Goal: Task Accomplishment & Management: Complete application form

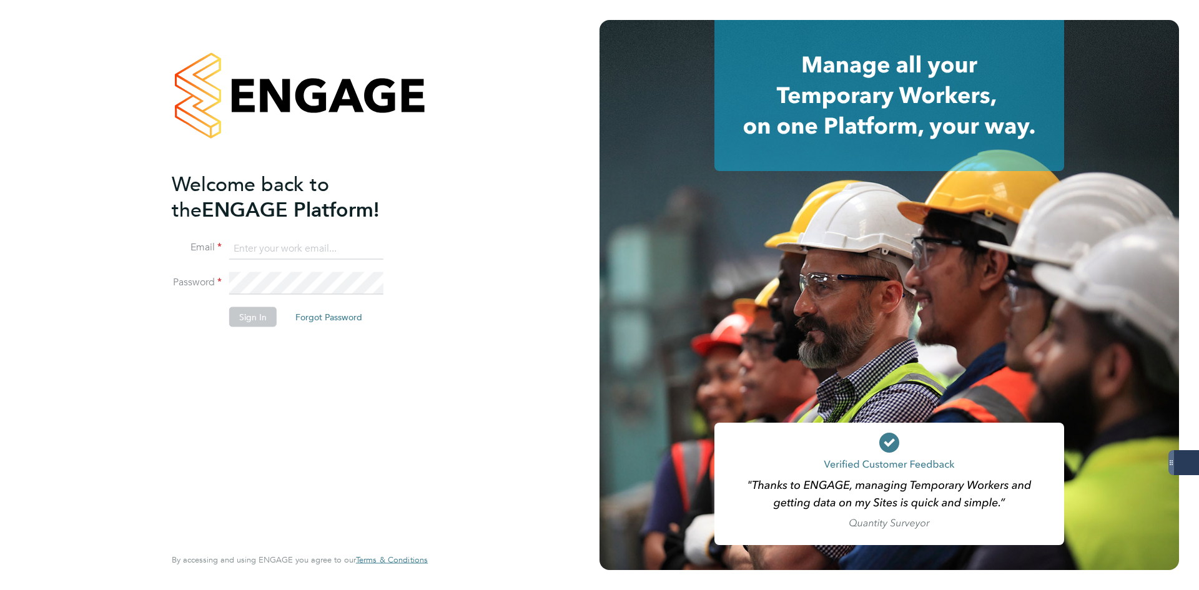
type input "codonovan@skilledcareers.co.uk"
drag, startPoint x: 170, startPoint y: 308, endPoint x: 287, endPoint y: 335, distance: 120.0
click at [170, 309] on div "Welcome back to the ENGAGE Platform! Email codonovan@skilledcareers.co.uk Passw…" at bounding box center [300, 295] width 306 height 590
click at [268, 323] on button "Sign In" at bounding box center [252, 317] width 47 height 20
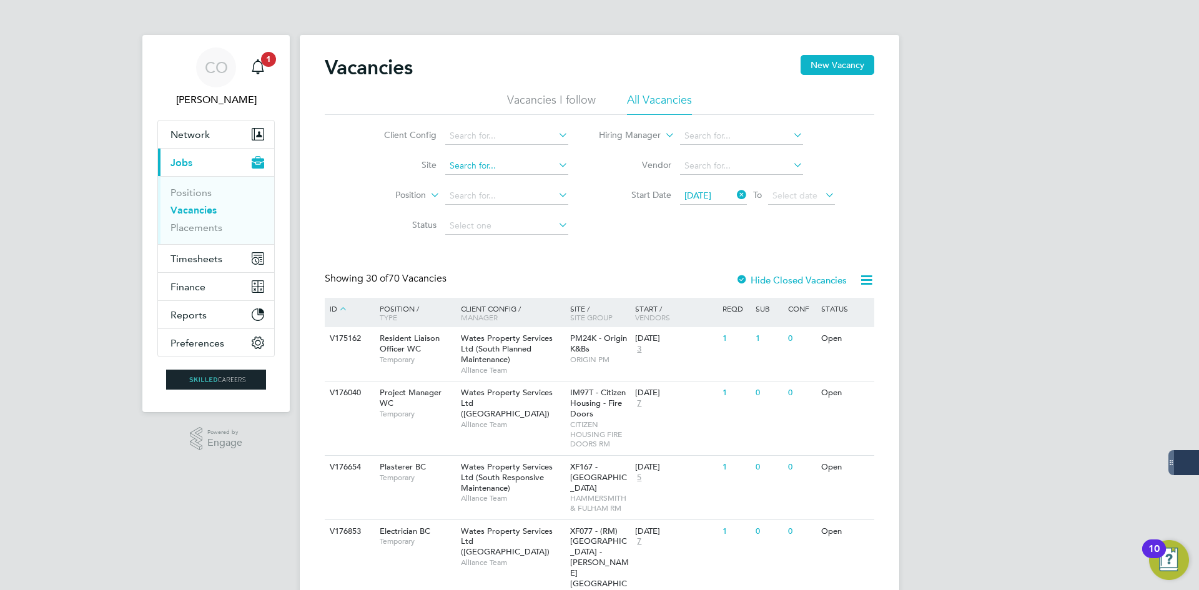
click at [448, 162] on input at bounding box center [506, 165] width 123 height 17
type input "lenham"
click at [512, 171] on input at bounding box center [506, 165] width 123 height 17
click at [457, 170] on input at bounding box center [506, 165] width 123 height 17
click at [472, 187] on li "Morella Woods, Lenham" at bounding box center [506, 183] width 124 height 17
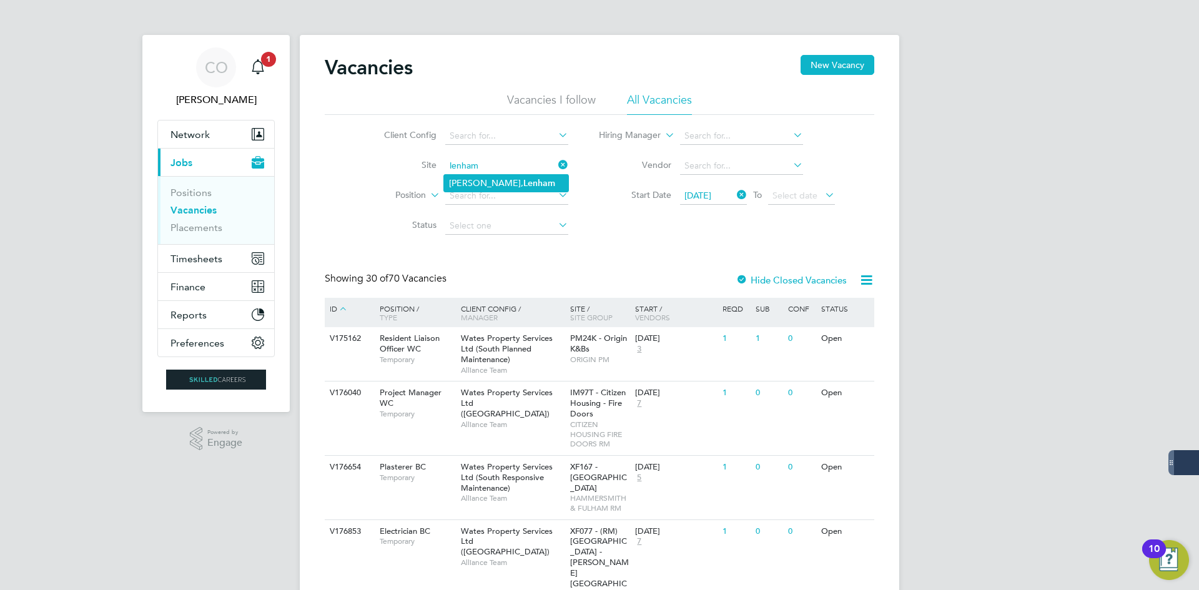
type input "[PERSON_NAME], [PERSON_NAME]"
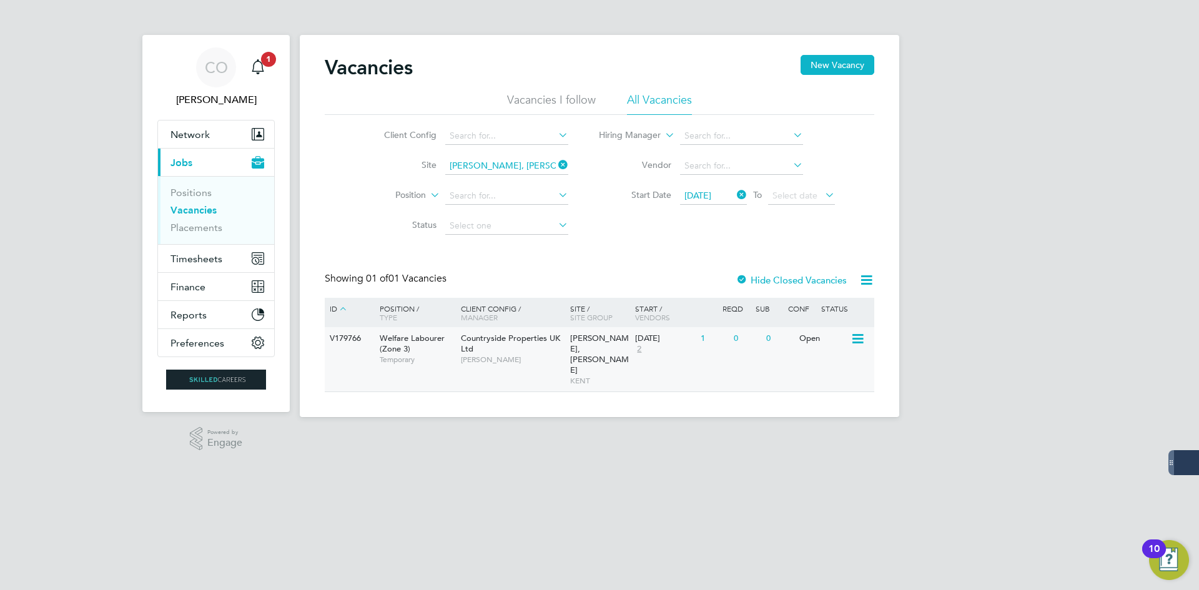
click at [806, 347] on div "Open" at bounding box center [823, 338] width 54 height 23
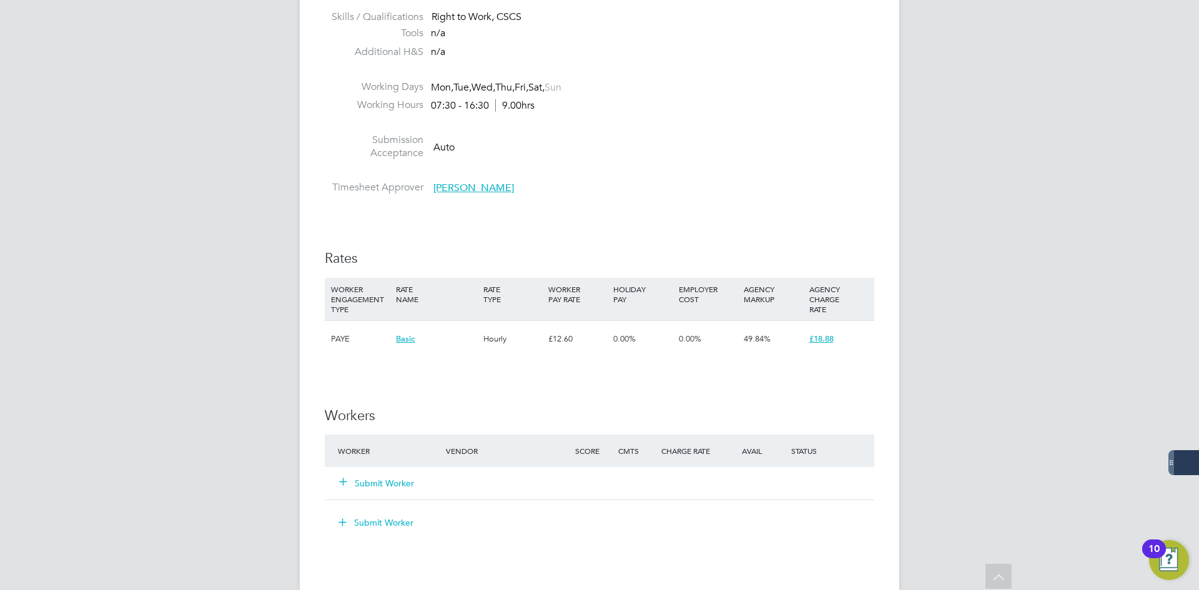
scroll to position [812, 0]
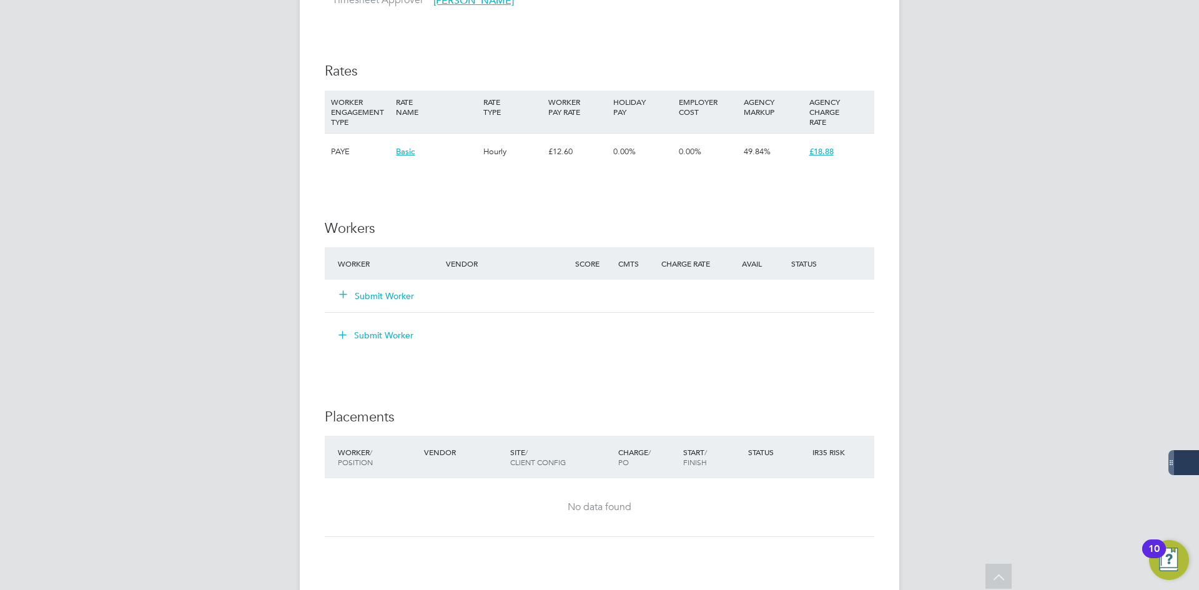
click at [410, 297] on button "Submit Worker" at bounding box center [377, 296] width 75 height 12
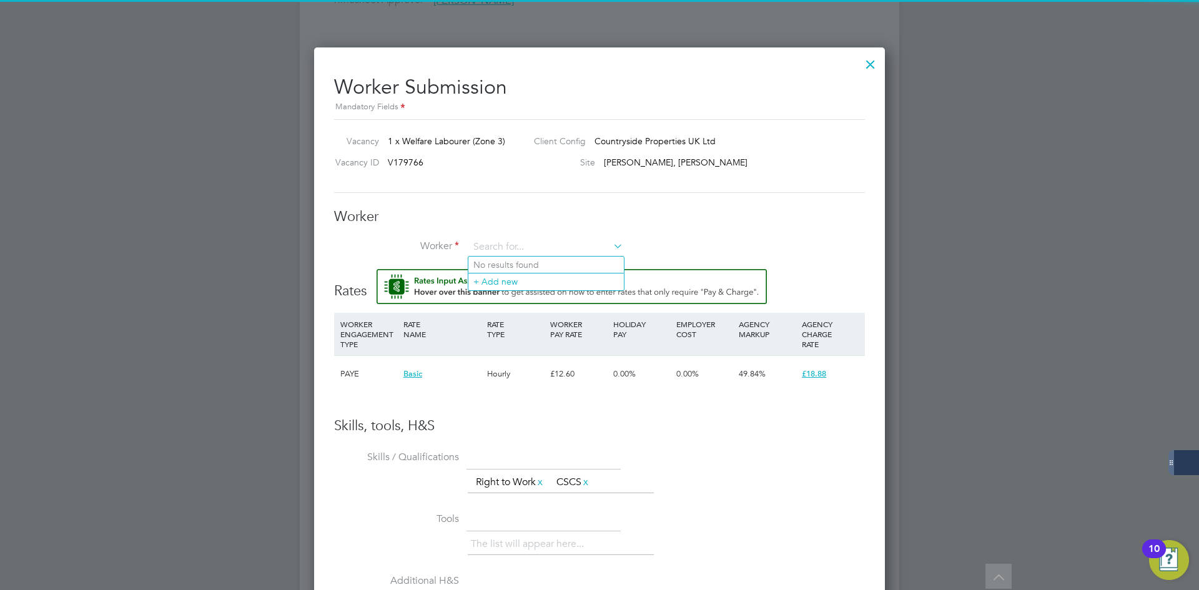
scroll to position [0, 0]
type input "[PERSON_NAME]"
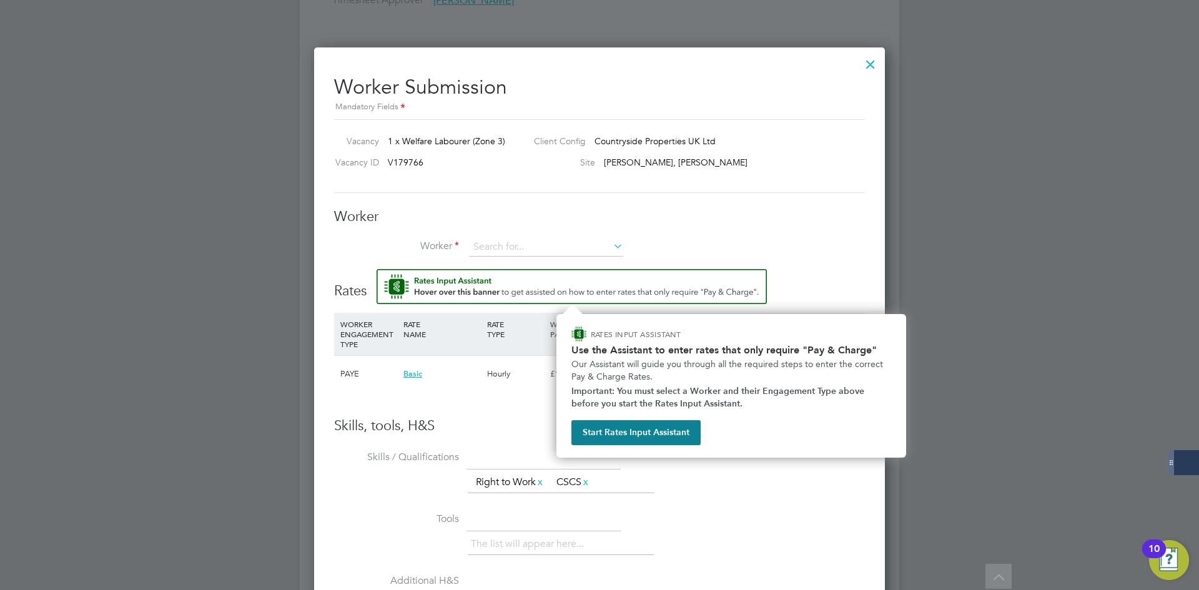
click at [510, 284] on img "Rate Assistant" at bounding box center [572, 286] width 390 height 35
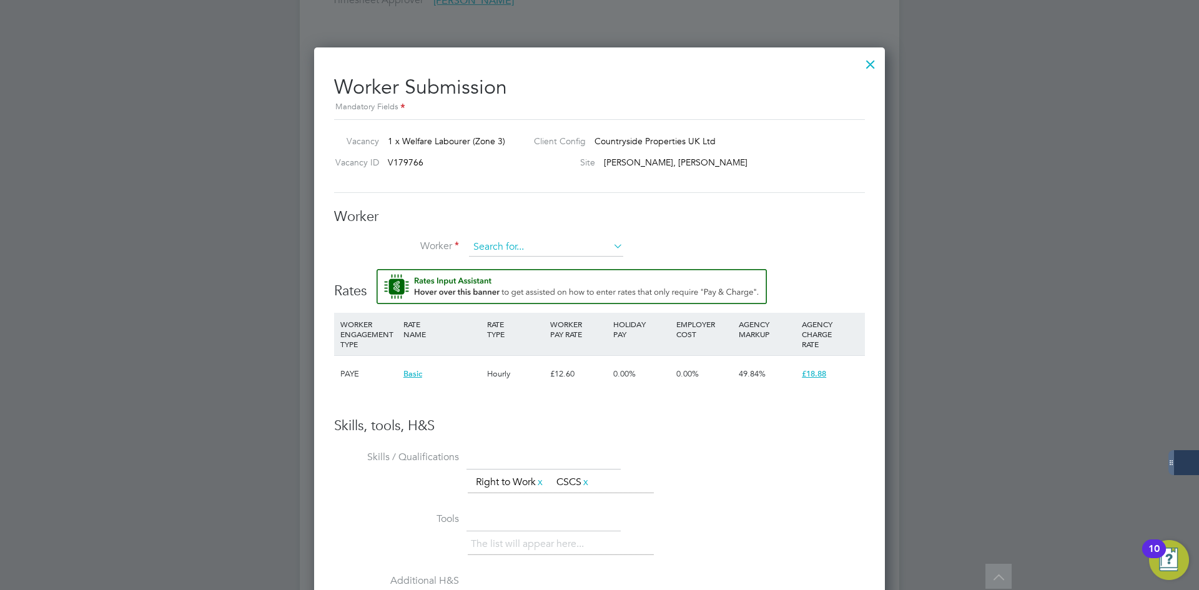
click at [503, 244] on input at bounding box center [546, 247] width 154 height 19
type input "[PERSON_NAME]"
click at [505, 279] on li "+ Add new" at bounding box center [546, 281] width 156 height 17
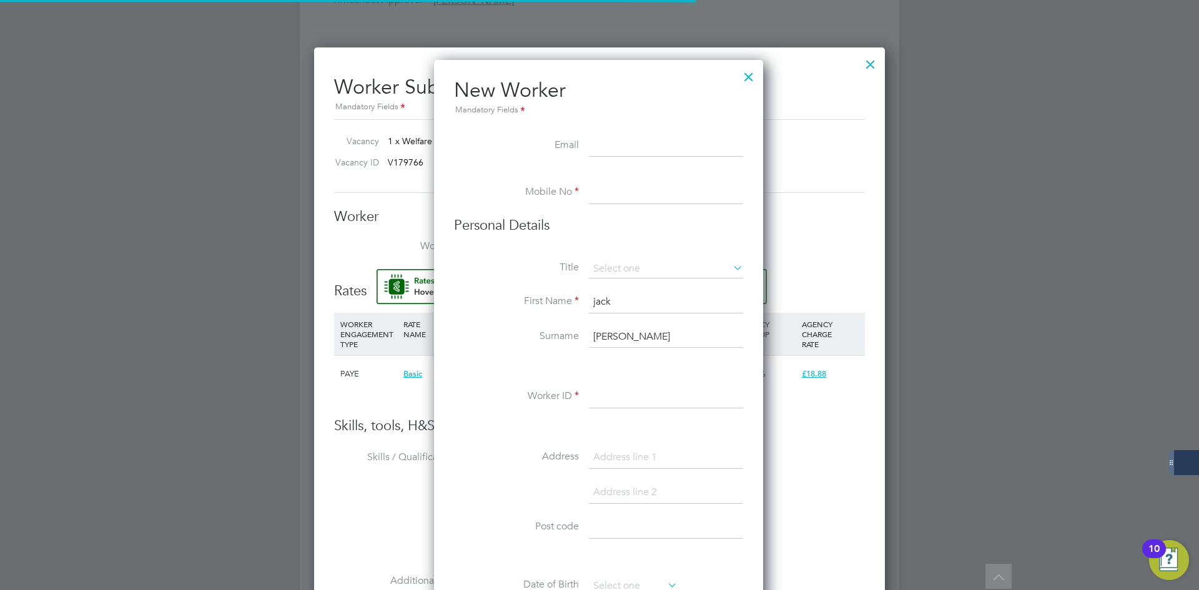
scroll to position [1063, 331]
paste input "[EMAIL_ADDRESS][DOMAIN_NAME]"
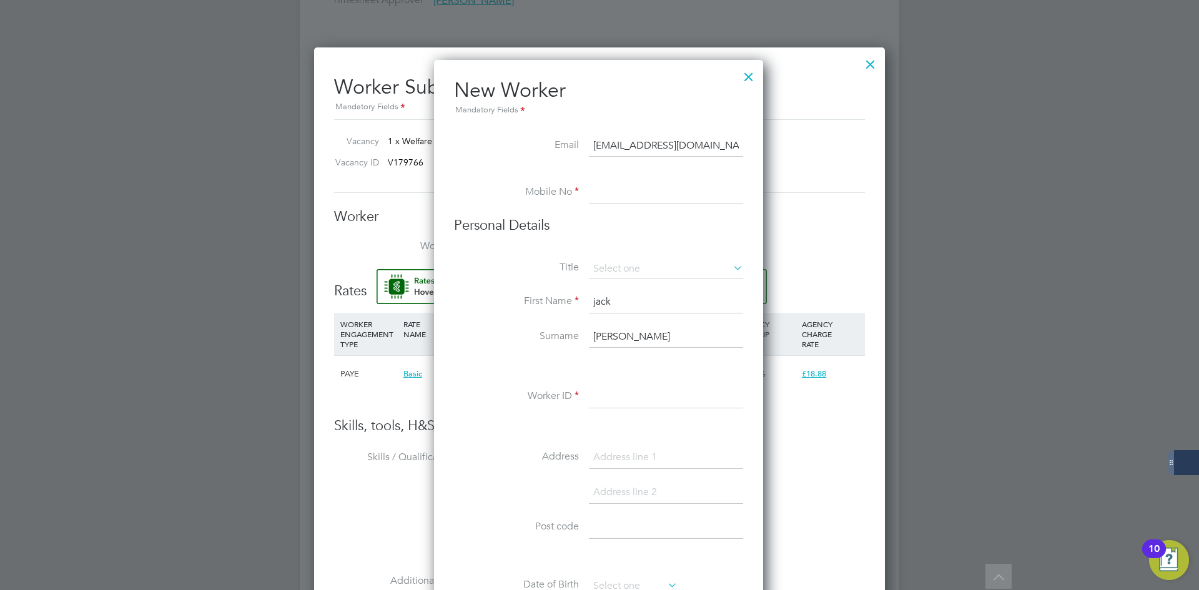
type input "[EMAIL_ADDRESS][DOMAIN_NAME]"
click at [608, 192] on input at bounding box center [666, 193] width 154 height 22
paste input "[PHONE_NUMBER]"
click at [613, 191] on input "[PHONE_NUMBER]" at bounding box center [666, 193] width 154 height 22
type input "07395 271604"
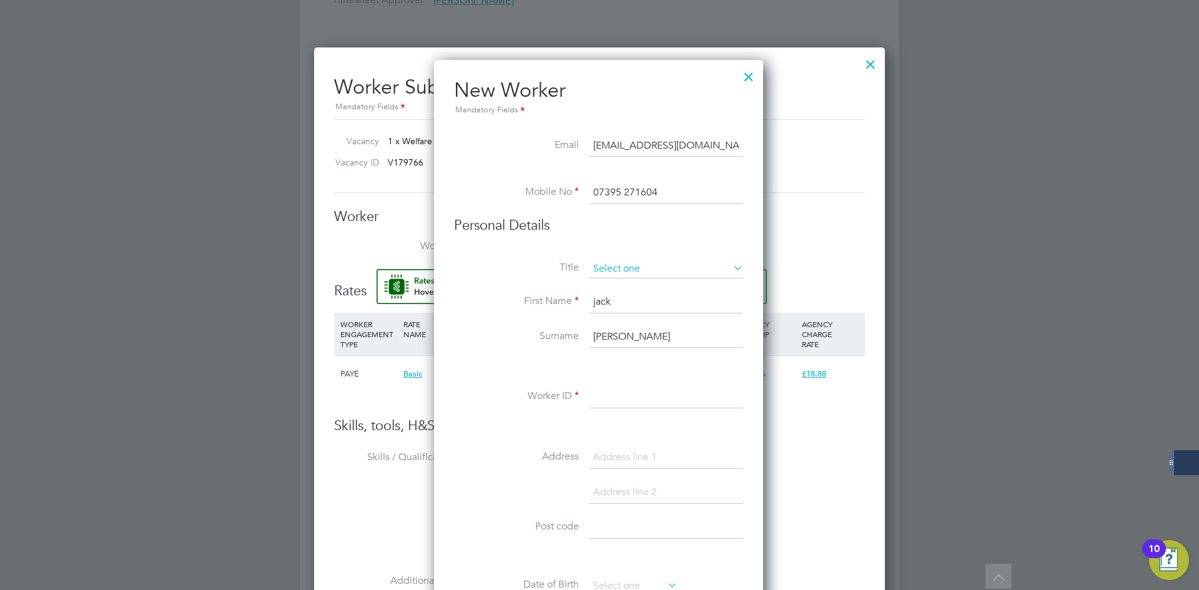
click at [650, 270] on input at bounding box center [666, 269] width 154 height 19
click at [641, 282] on li "Mr" at bounding box center [666, 287] width 156 height 16
type input "Mr"
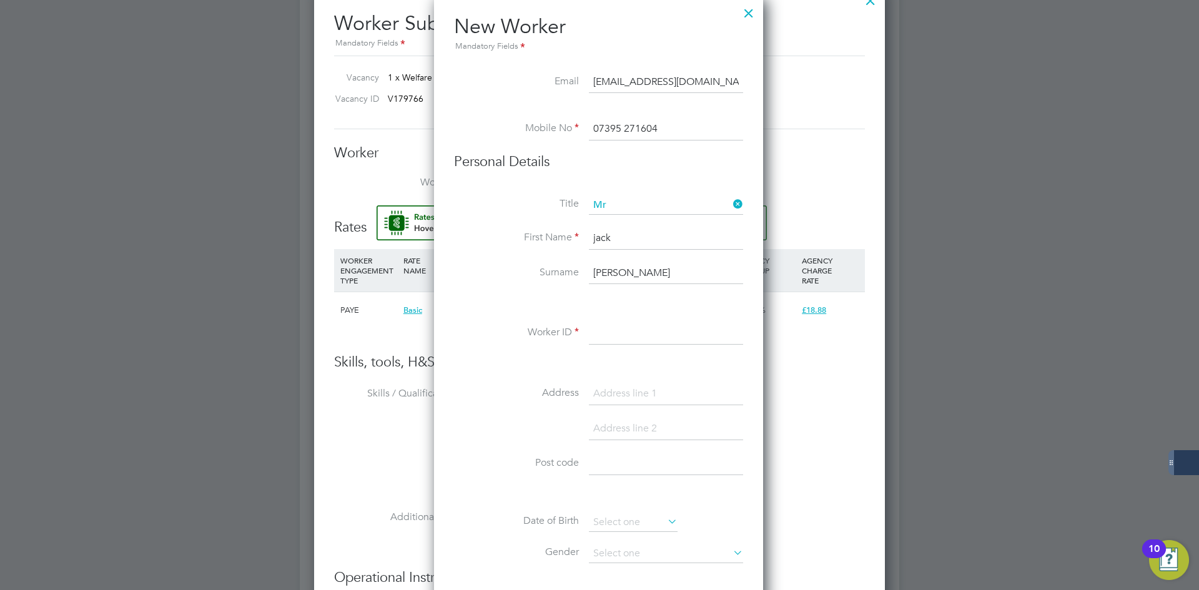
scroll to position [937, 0]
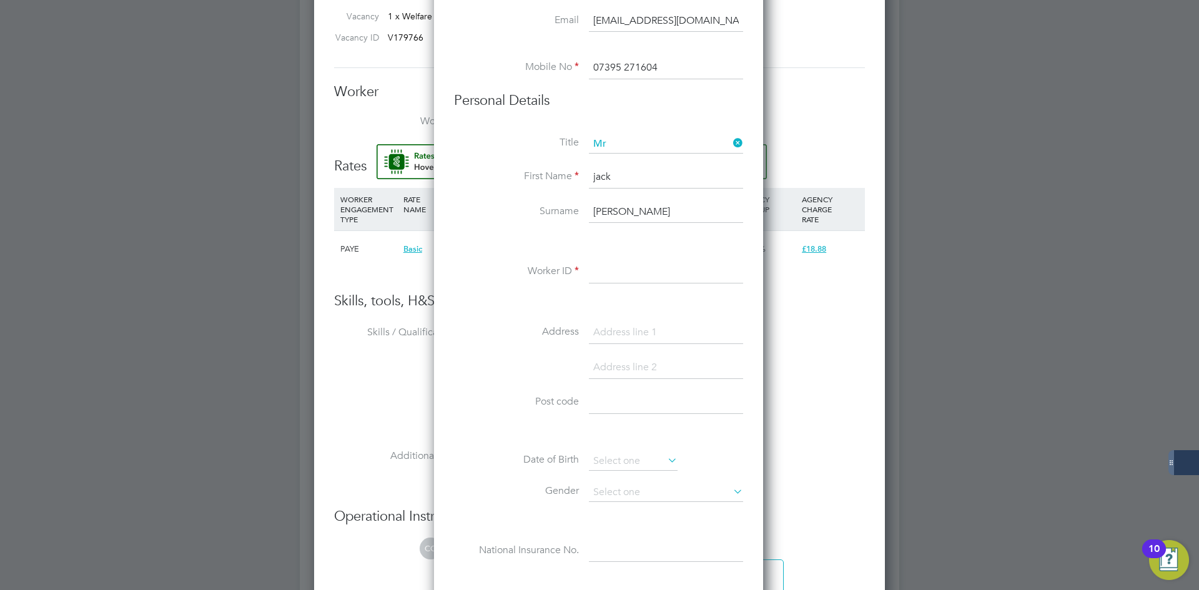
click at [614, 278] on input at bounding box center [666, 272] width 154 height 22
click at [132, 26] on div at bounding box center [599, 295] width 1199 height 590
click at [613, 272] on input at bounding box center [666, 272] width 154 height 22
paste input "490810"
type input "490810"
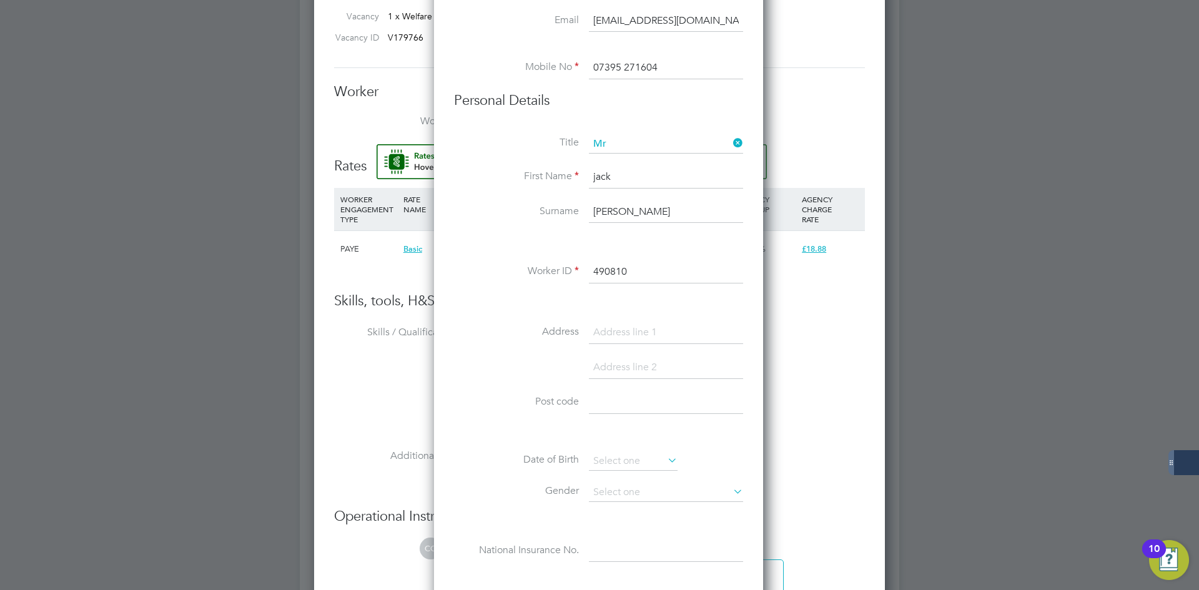
click at [485, 283] on li "Worker ID 490810" at bounding box center [598, 278] width 289 height 35
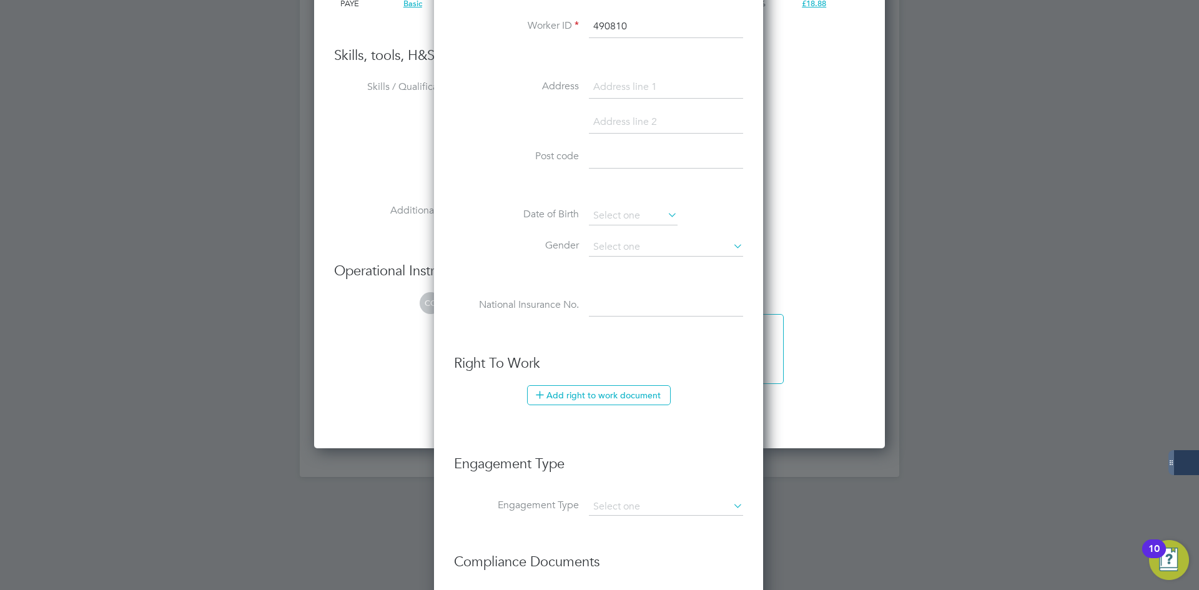
scroll to position [1249, 0]
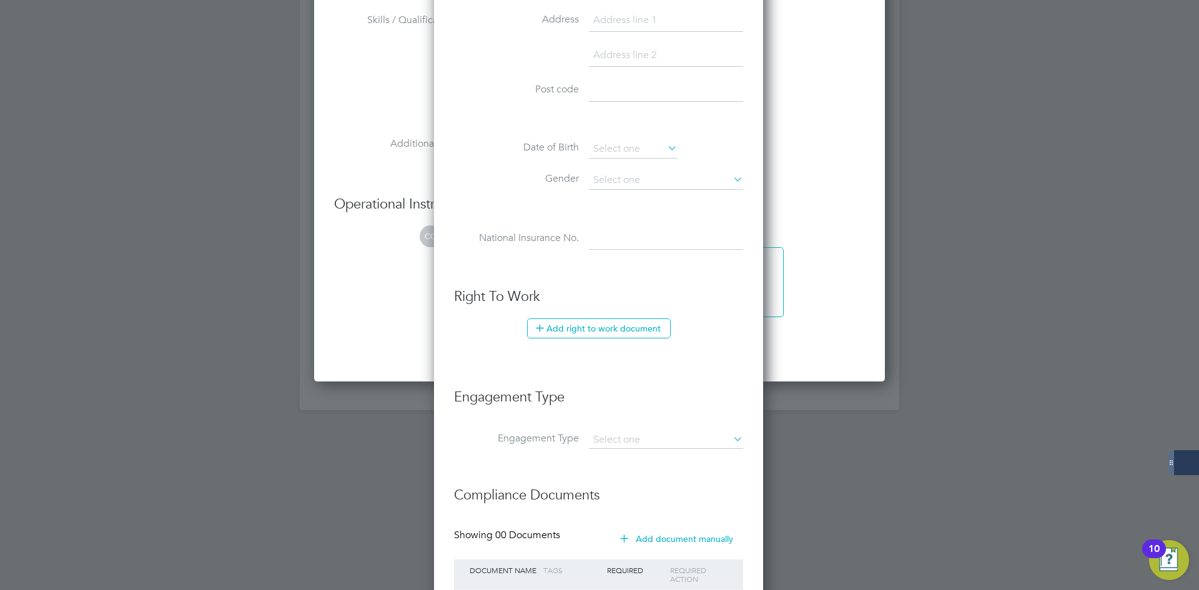
drag, startPoint x: 775, startPoint y: 84, endPoint x: 628, endPoint y: 218, distance: 198.1
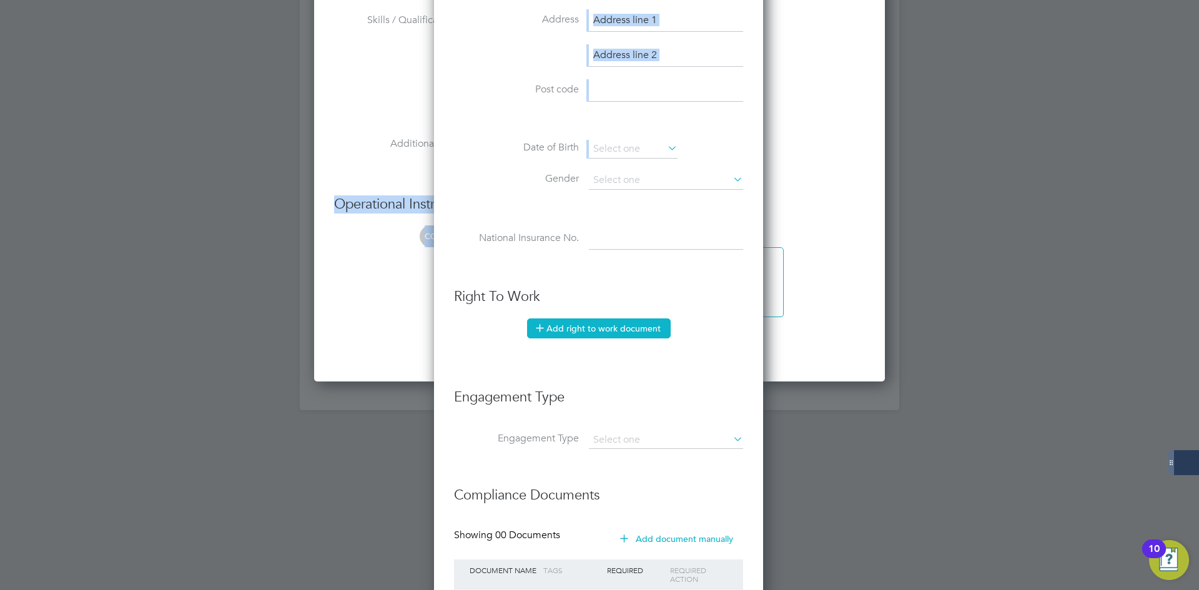
click at [572, 325] on button "Add right to work document" at bounding box center [599, 329] width 144 height 20
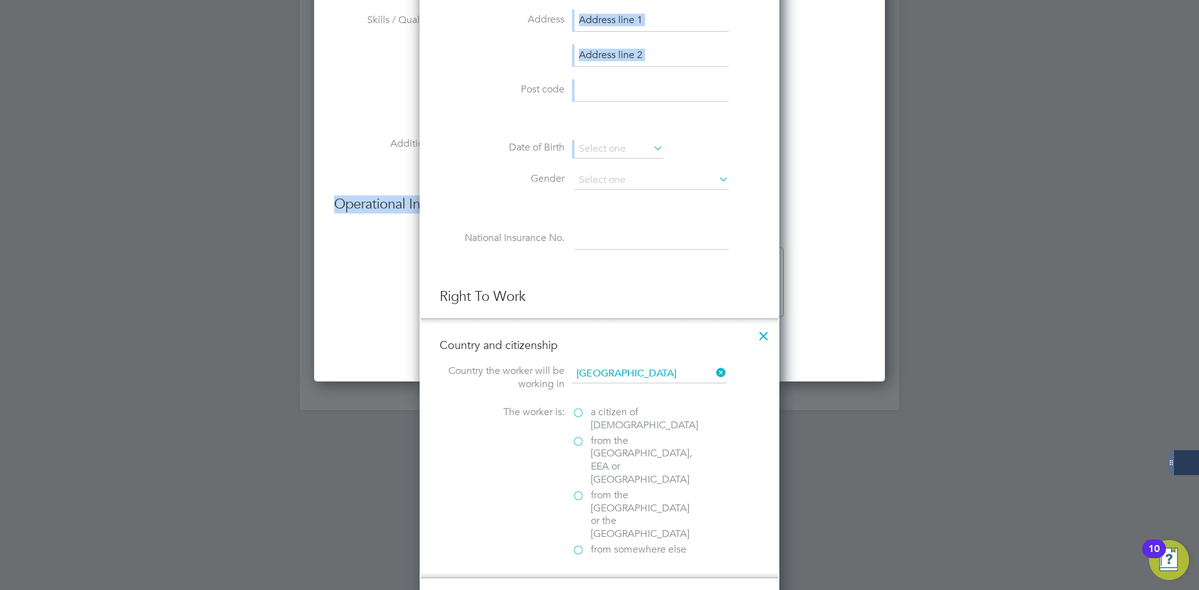
scroll to position [1251, 360]
click at [608, 407] on span "a citizen of [DEMOGRAPHIC_DATA]" at bounding box center [644, 419] width 107 height 26
click at [0, 0] on input "a citizen of [DEMOGRAPHIC_DATA]" at bounding box center [0, 0] width 0 height 0
click at [608, 411] on span "a citizen of [DEMOGRAPHIC_DATA]" at bounding box center [644, 419] width 107 height 26
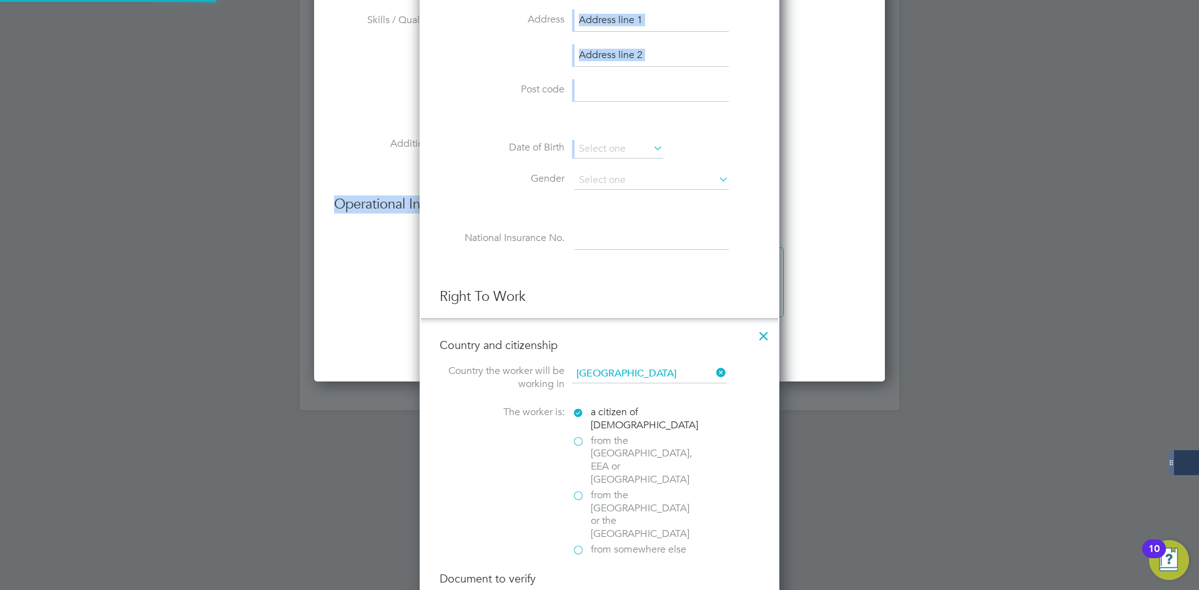
click at [0, 0] on input "a citizen of [DEMOGRAPHIC_DATA]" at bounding box center [0, 0] width 0 height 0
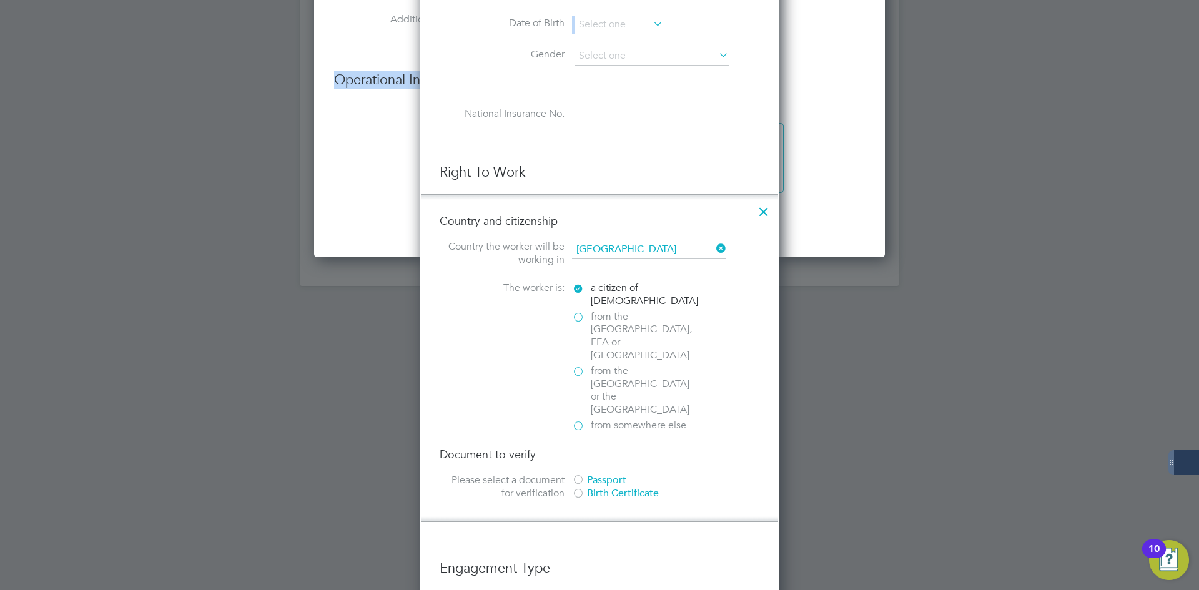
scroll to position [1374, 0]
click at [593, 473] on div "Passport" at bounding box center [665, 479] width 187 height 13
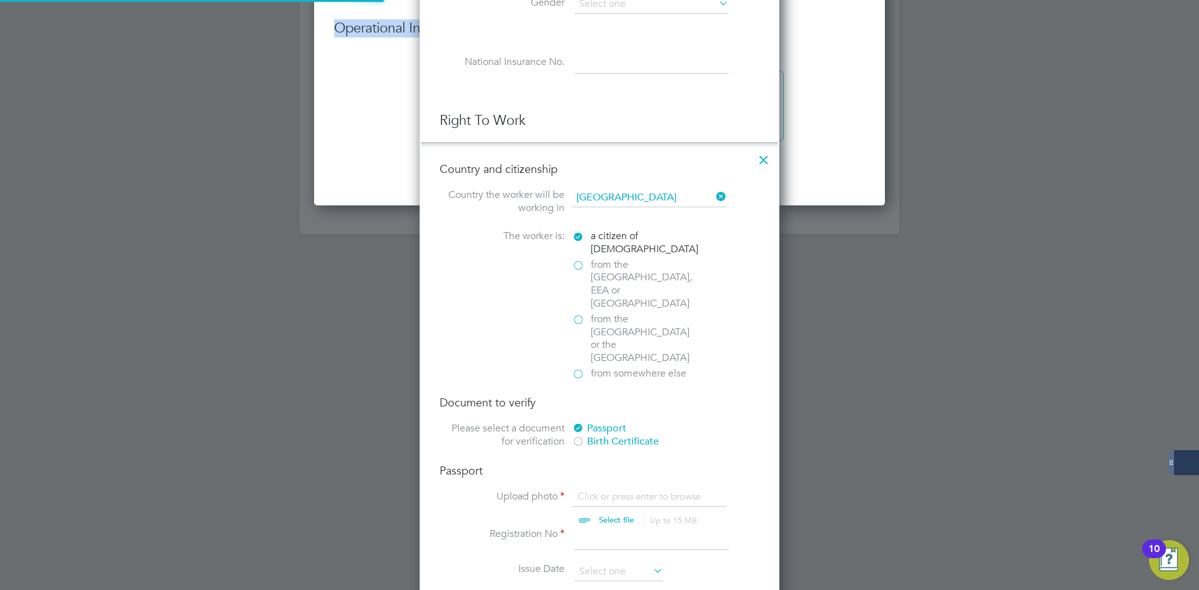
scroll to position [17, 155]
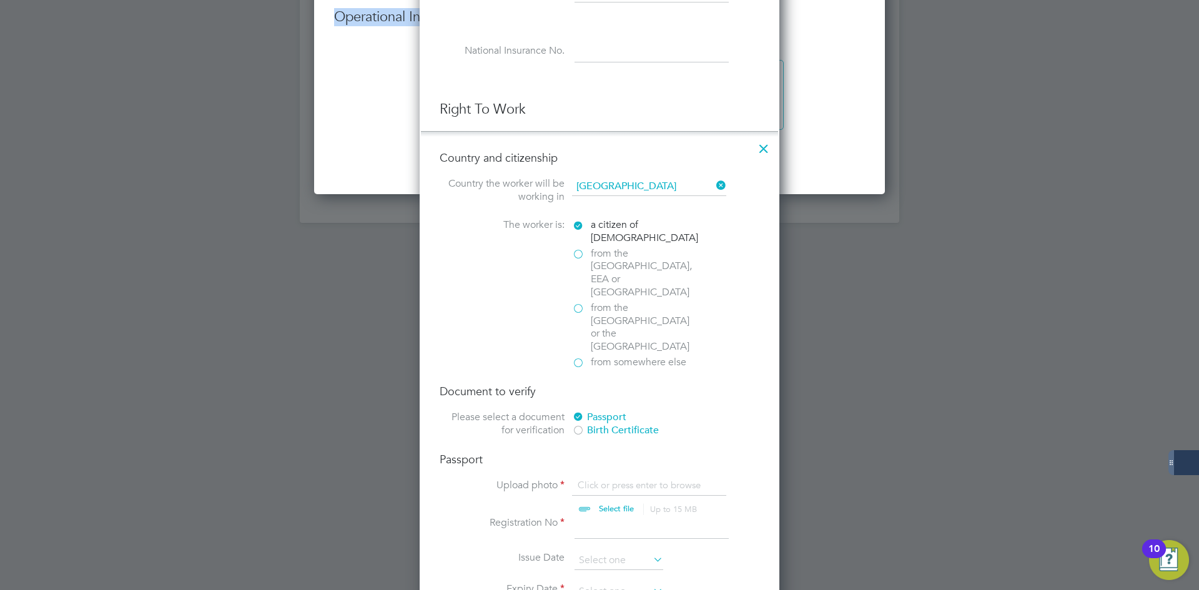
click at [605, 479] on input "file" at bounding box center [628, 497] width 196 height 37
type input "C:\fakepath\UK Passport (1).jpg"
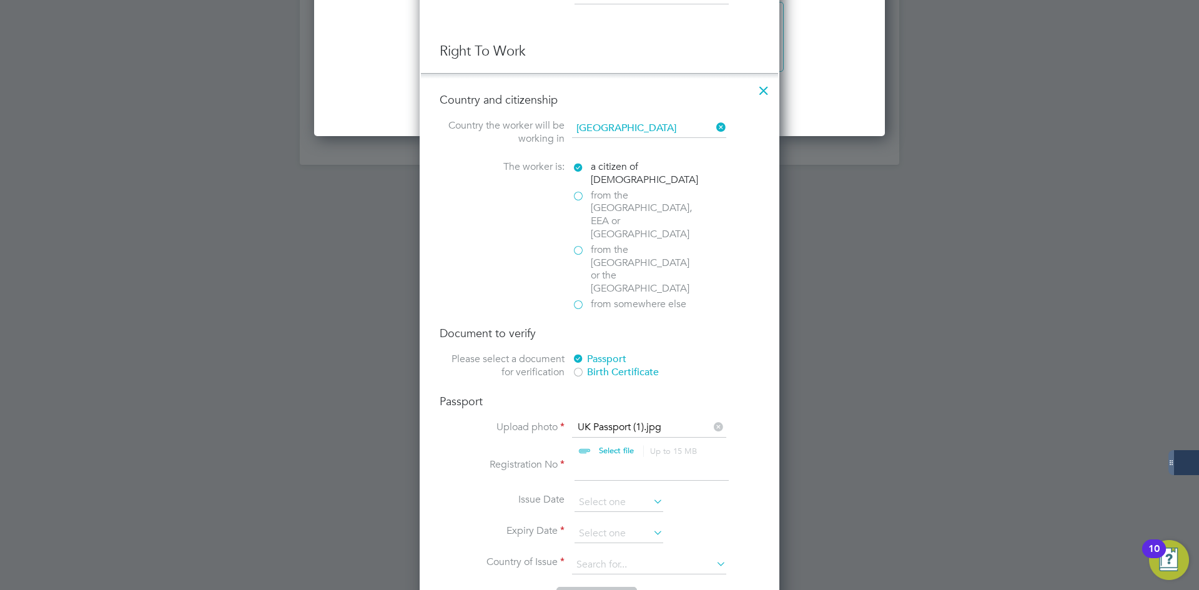
scroll to position [1562, 0]
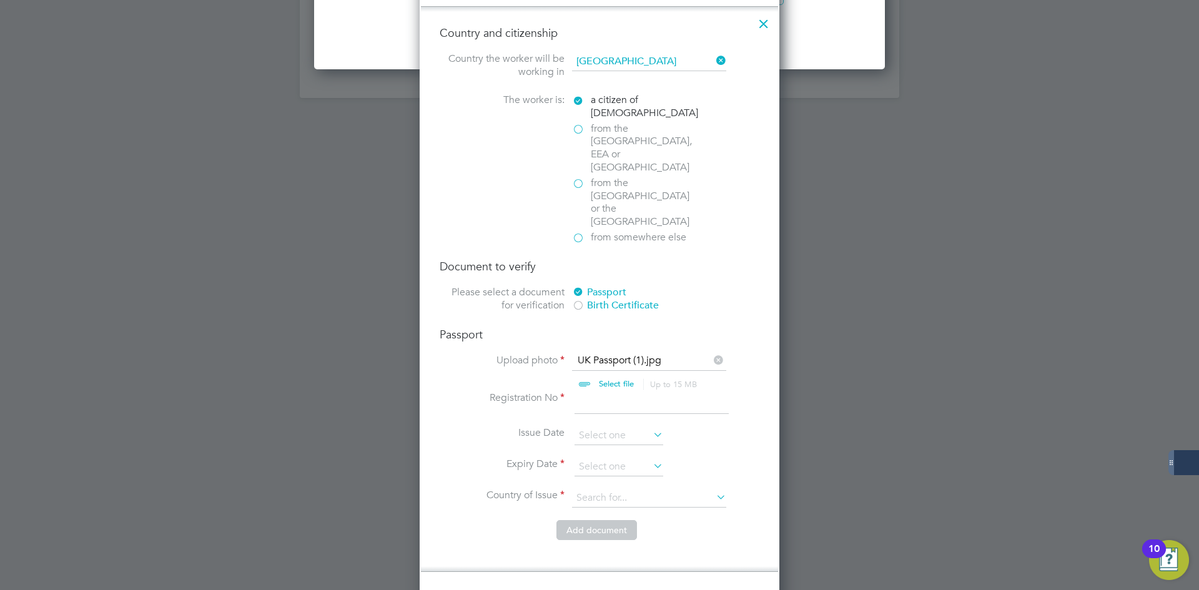
click at [589, 392] on input at bounding box center [652, 403] width 154 height 22
click at [588, 392] on input at bounding box center [652, 403] width 154 height 22
type input "155125006"
click at [601, 458] on input at bounding box center [619, 467] width 89 height 19
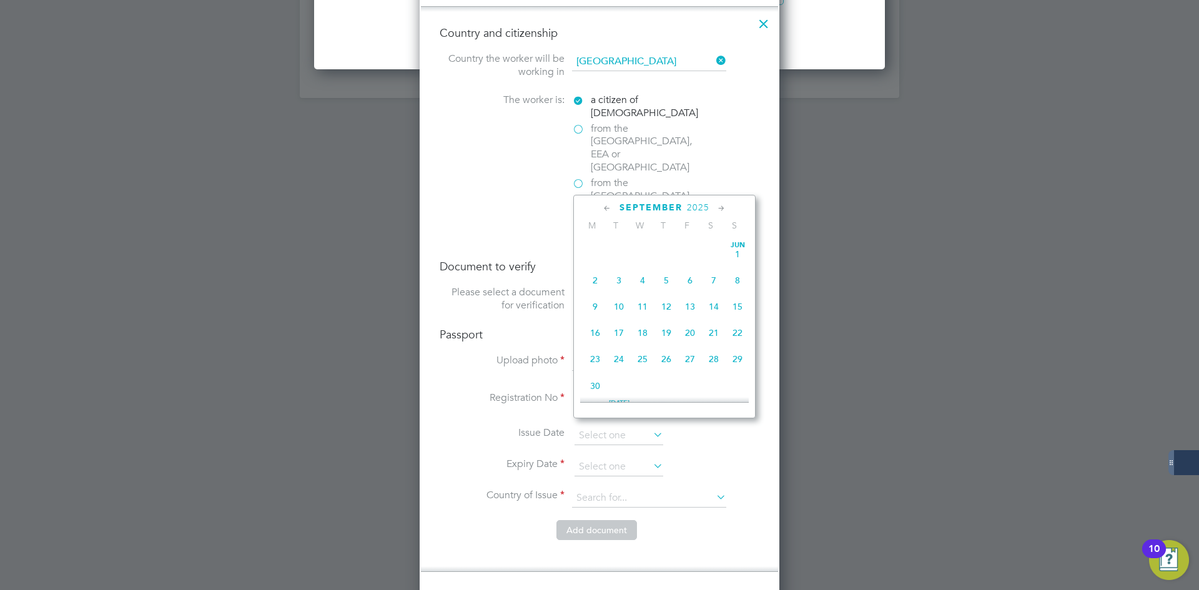
scroll to position [379, 0]
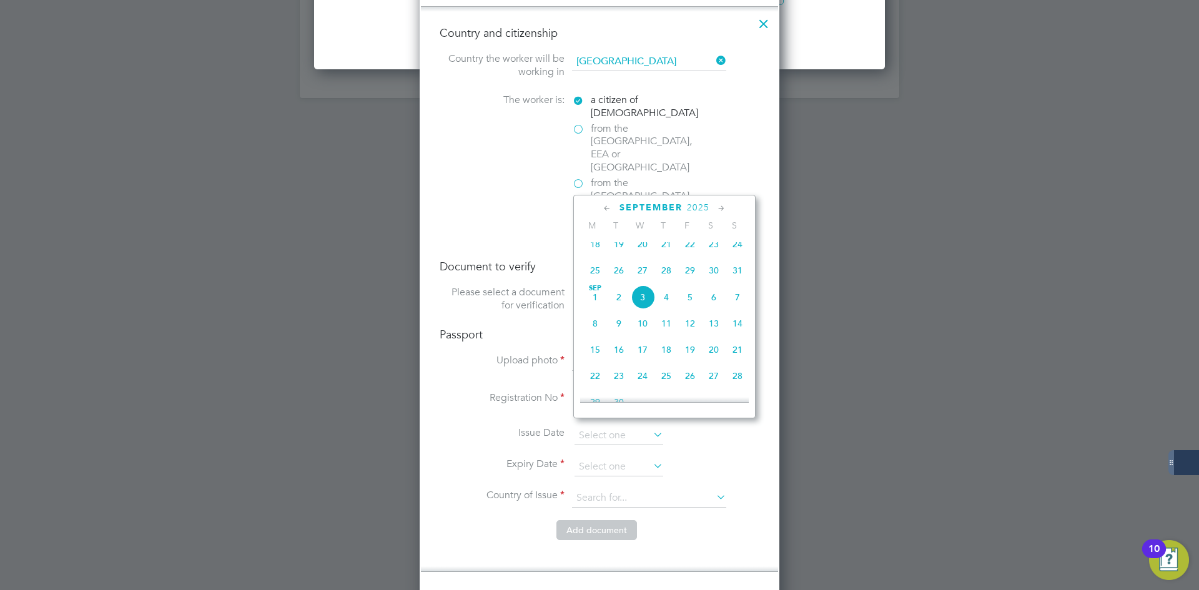
click at [689, 206] on span "2025" at bounding box center [698, 207] width 22 height 11
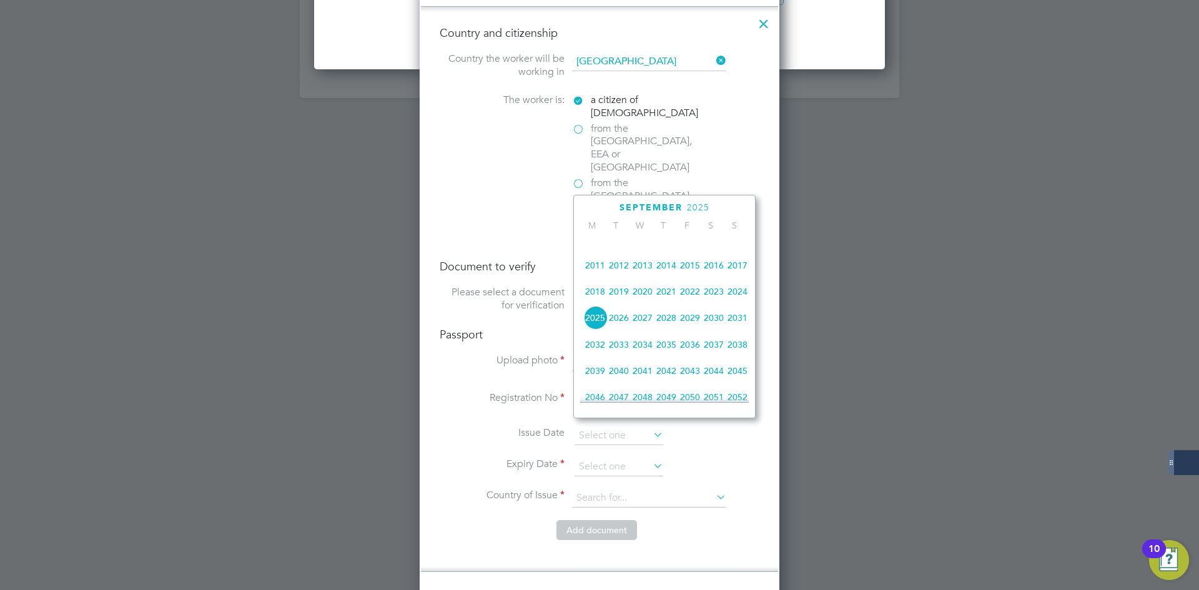
click at [666, 355] on span "2035" at bounding box center [667, 345] width 24 height 24
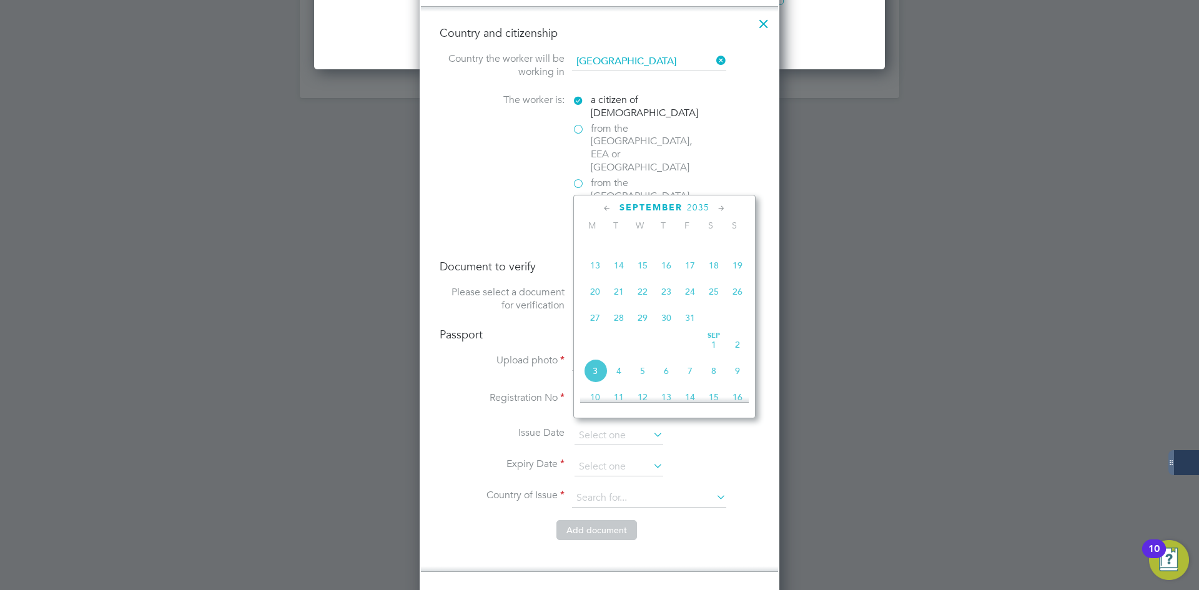
click at [638, 206] on span "September" at bounding box center [651, 207] width 63 height 11
click at [635, 204] on span "August" at bounding box center [651, 207] width 43 height 11
click at [609, 209] on icon at bounding box center [608, 209] width 12 height 14
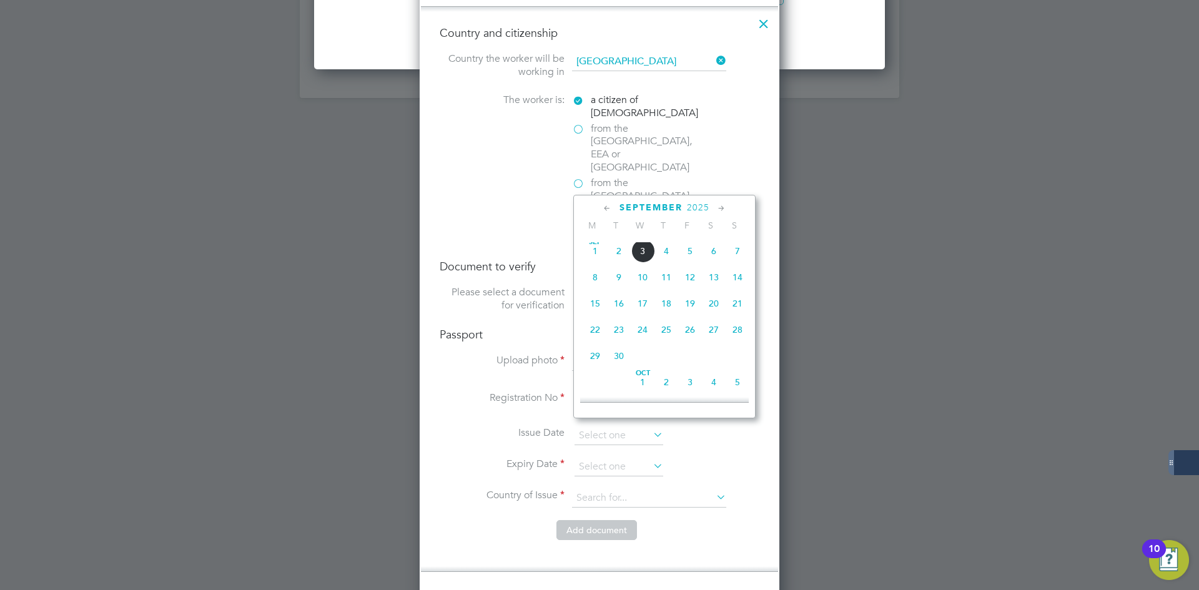
scroll to position [0, 0]
click at [609, 209] on icon at bounding box center [608, 209] width 12 height 14
click at [691, 307] on span "13" at bounding box center [690, 307] width 24 height 24
type input "[DATE]"
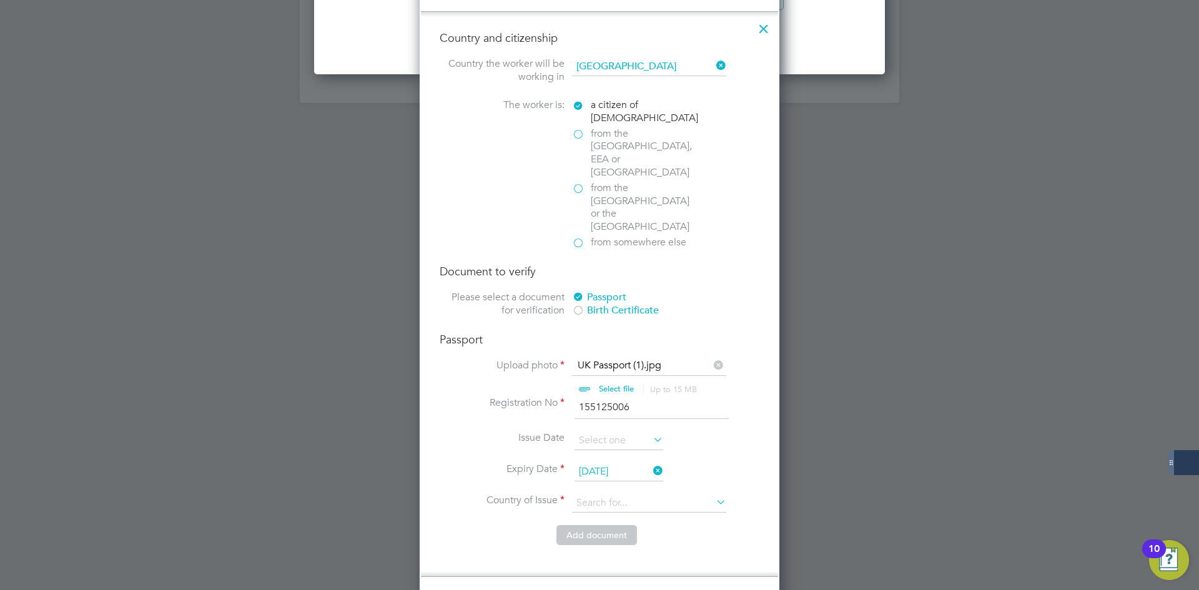
scroll to position [1624, 0]
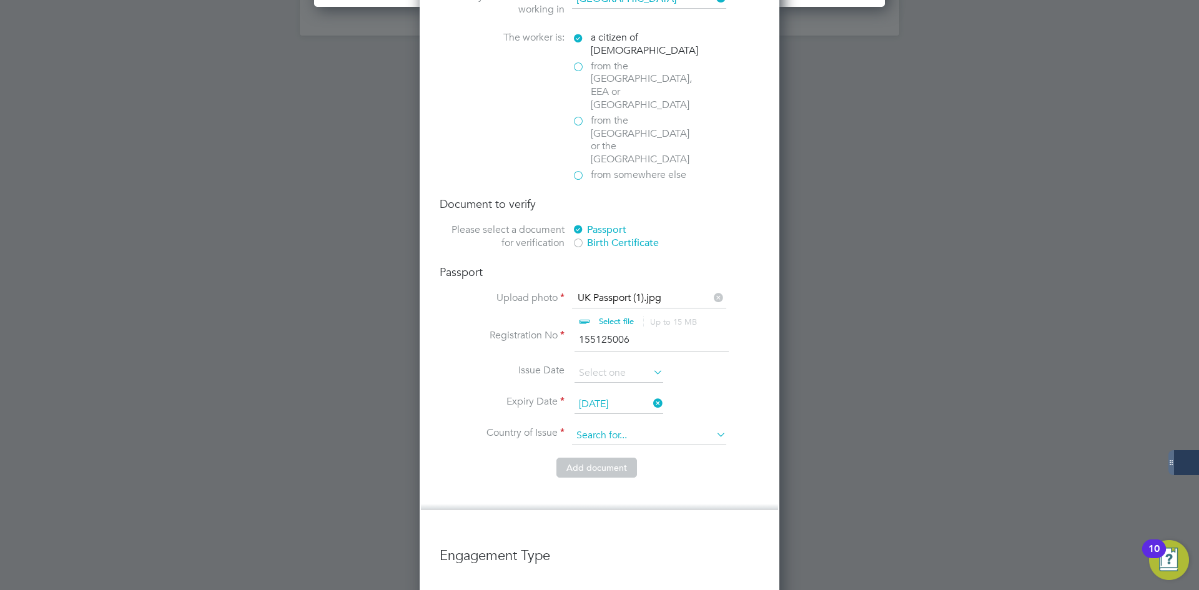
click at [593, 427] on input at bounding box center [649, 436] width 154 height 19
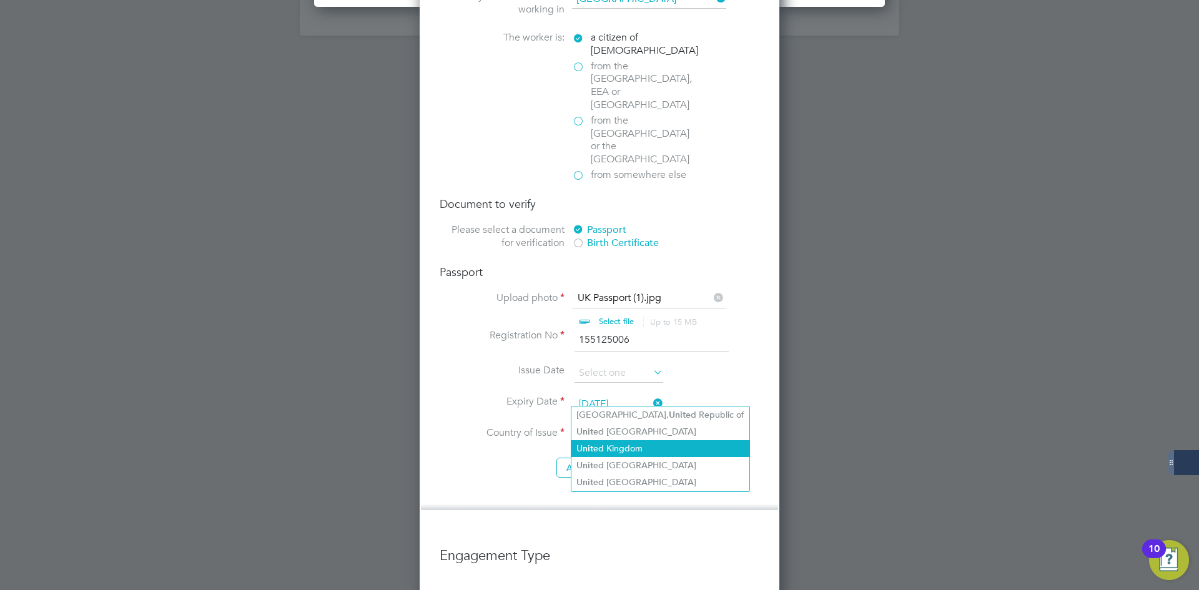
click at [610, 445] on li "Unit ed Kingdom" at bounding box center [661, 448] width 178 height 17
type input "[GEOGRAPHIC_DATA]"
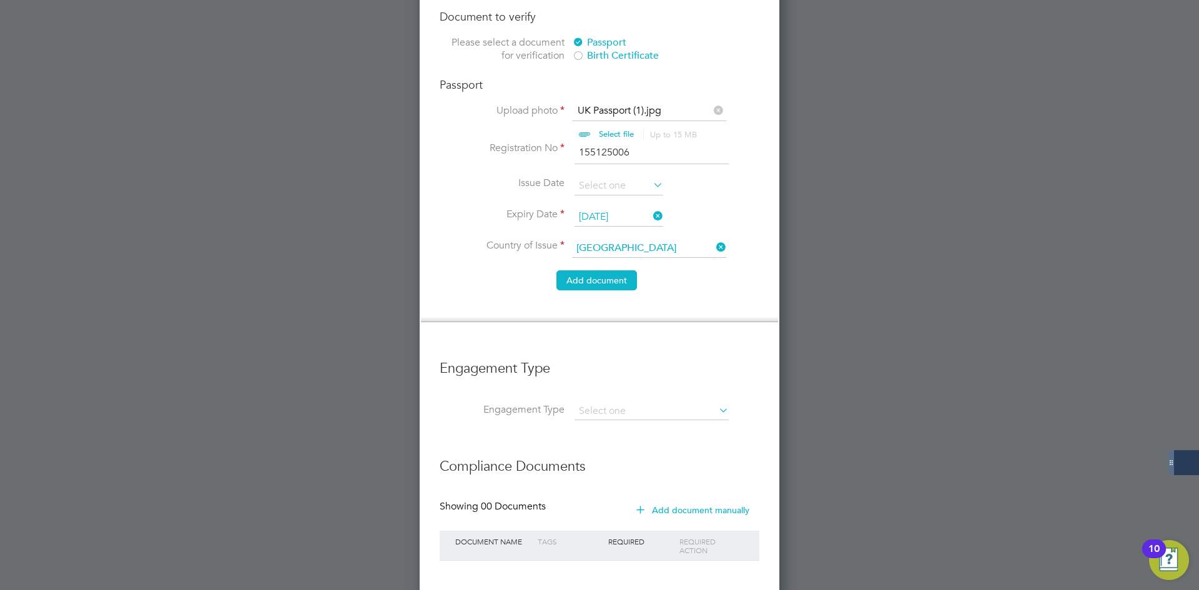
click at [584, 270] on button "Add document" at bounding box center [597, 280] width 81 height 20
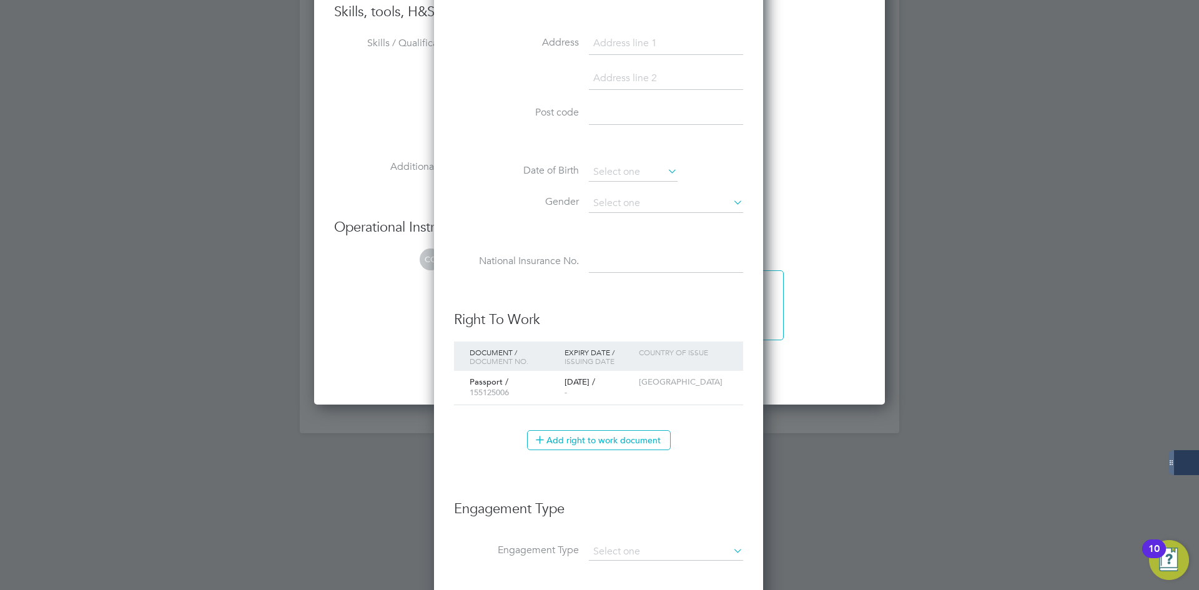
scroll to position [1433, 0]
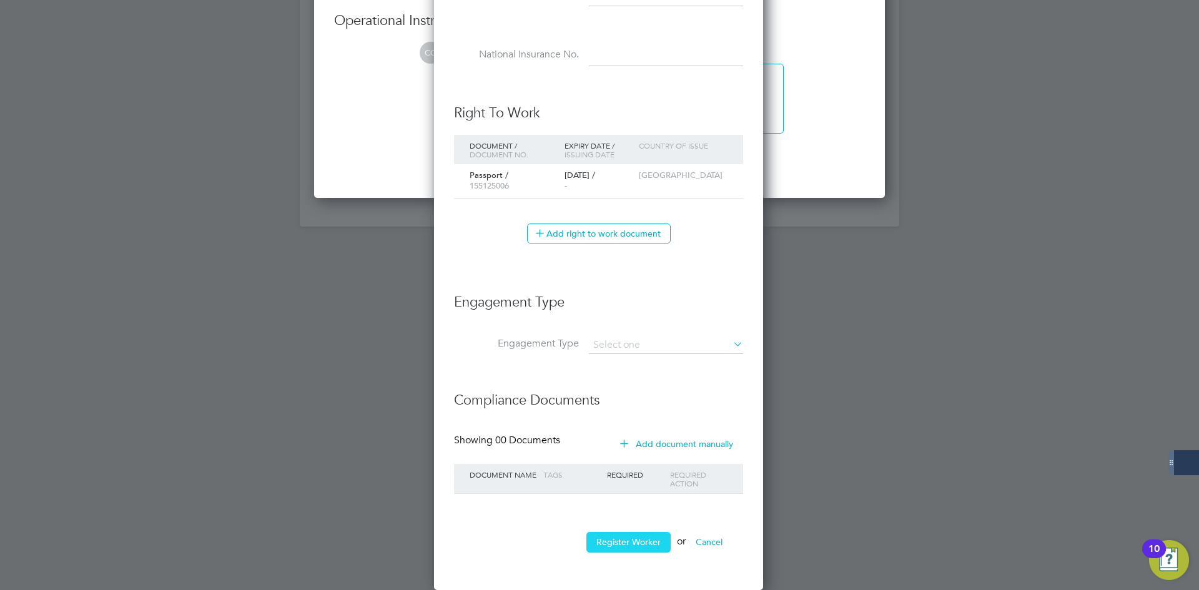
click at [622, 540] on button "Register Worker" at bounding box center [629, 542] width 84 height 20
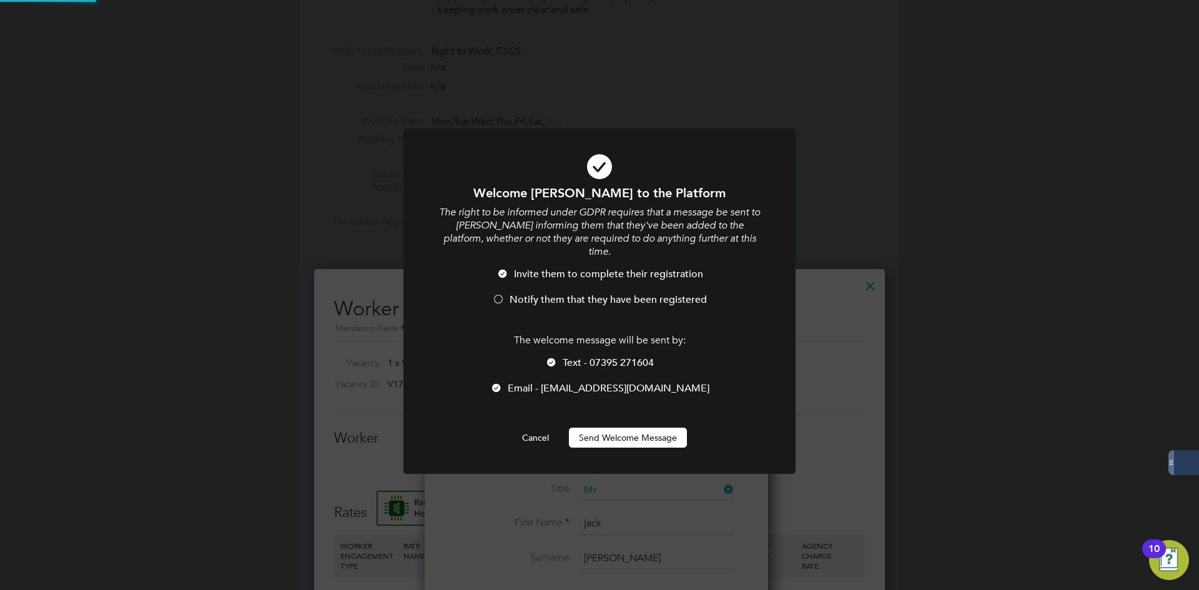
scroll to position [0, 0]
click at [613, 432] on button "Send Welcome Message" at bounding box center [628, 438] width 118 height 20
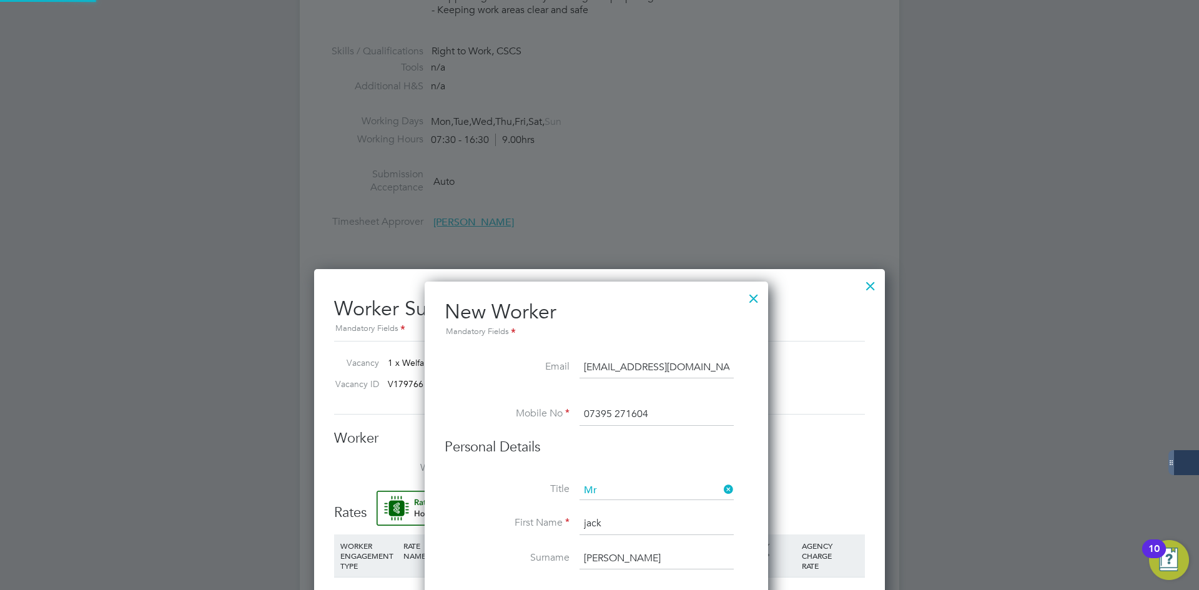
type input "[PERSON_NAME] (490810)"
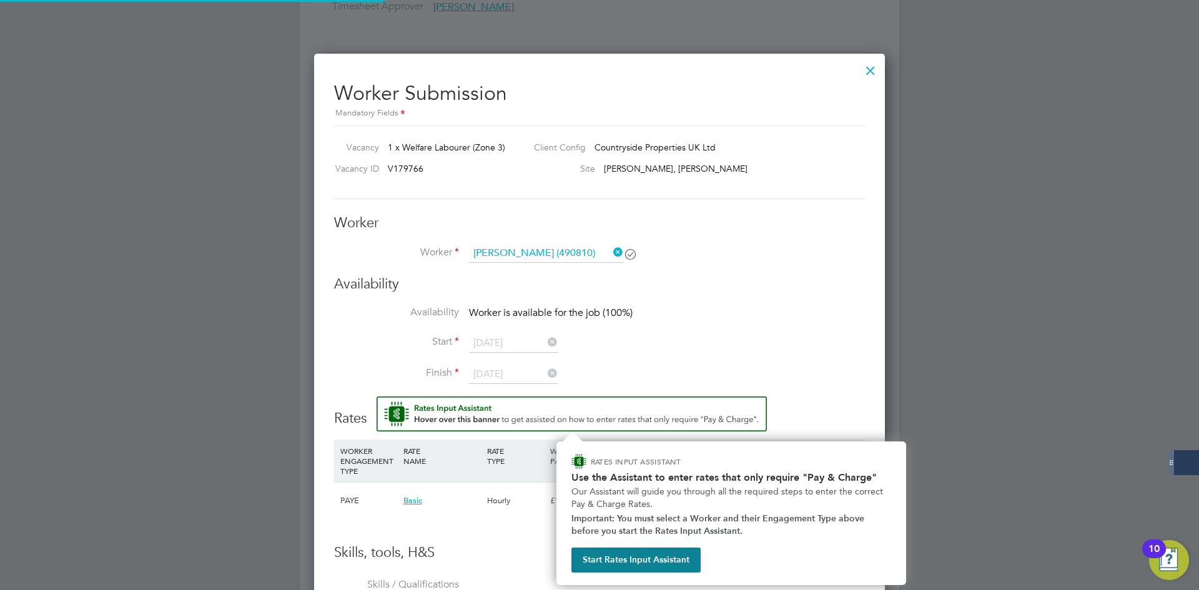
scroll to position [812, 0]
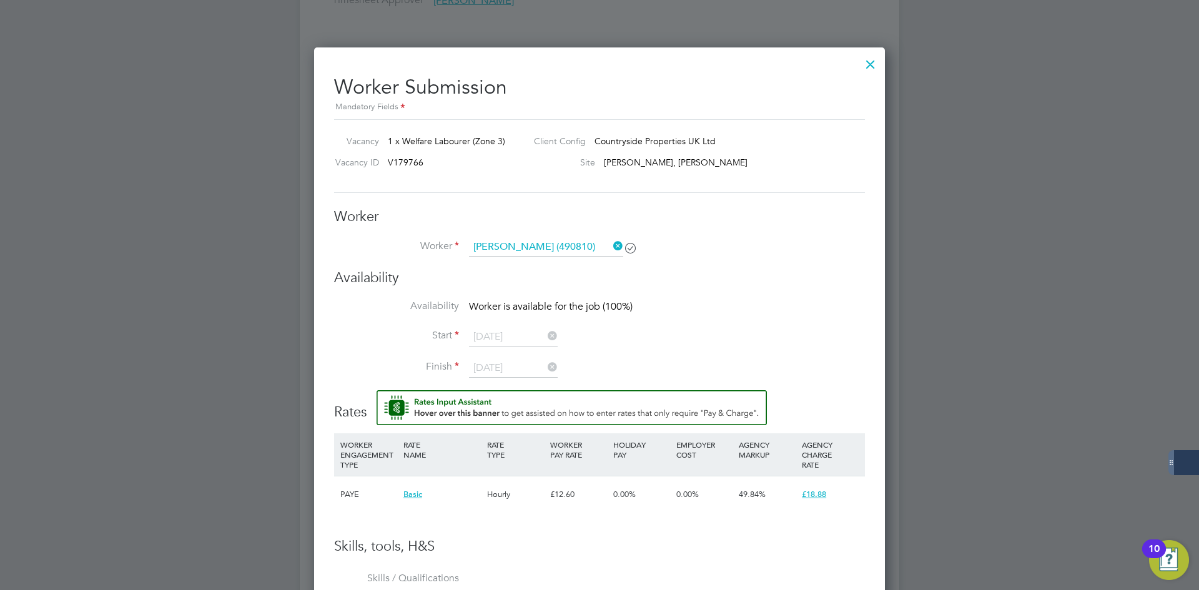
click at [611, 245] on icon at bounding box center [611, 245] width 0 height 17
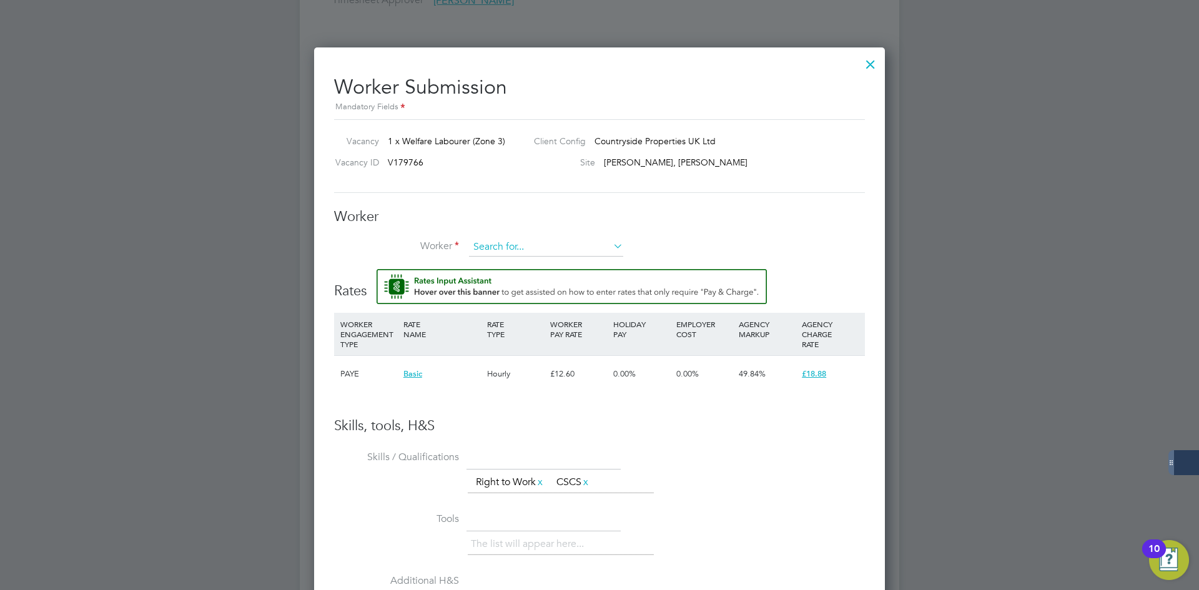
click at [575, 243] on input at bounding box center [546, 247] width 154 height 19
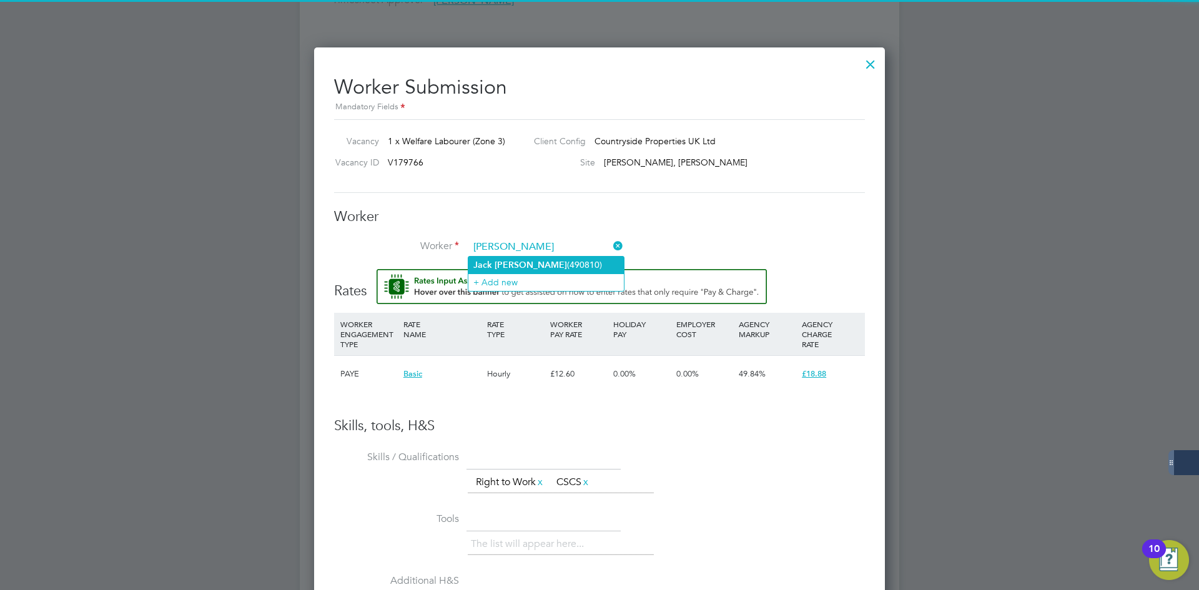
click at [565, 269] on li "[PERSON_NAME] (490810)" at bounding box center [546, 265] width 156 height 17
type input "[PERSON_NAME] (490810)"
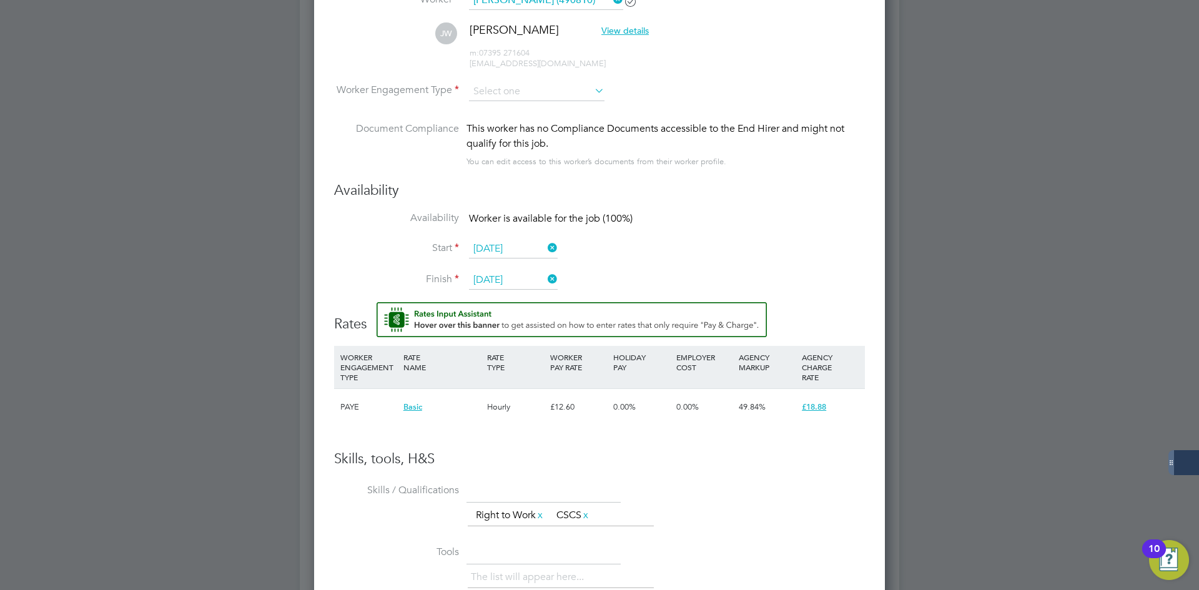
scroll to position [1062, 0]
click at [488, 87] on input at bounding box center [537, 88] width 136 height 19
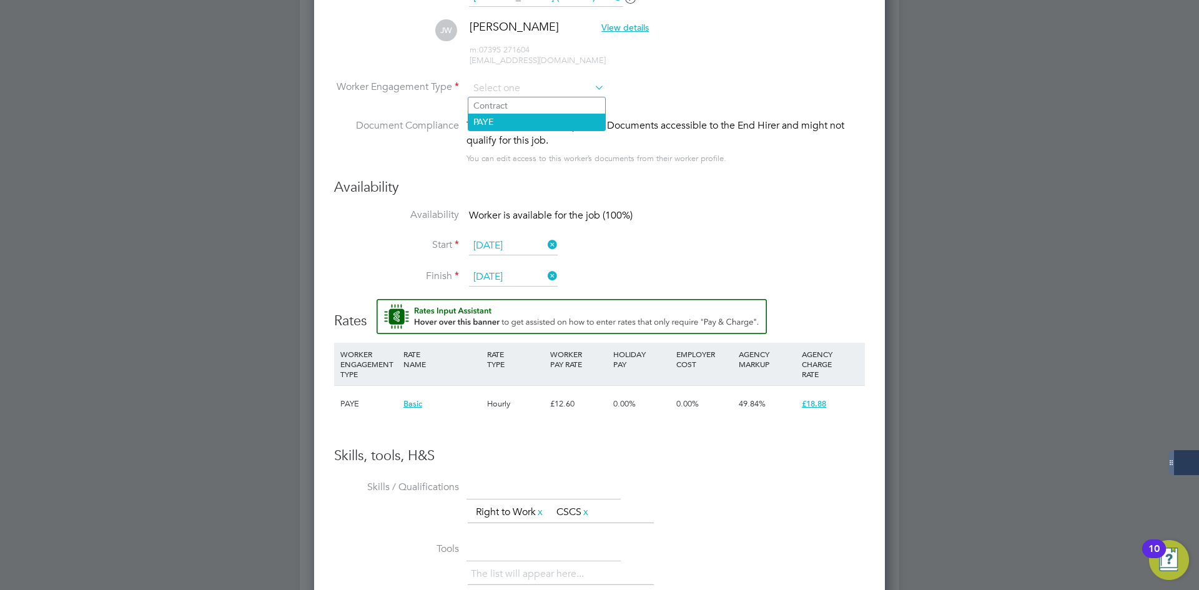
click at [486, 126] on li "PAYE" at bounding box center [536, 122] width 137 height 16
type input "PAYE"
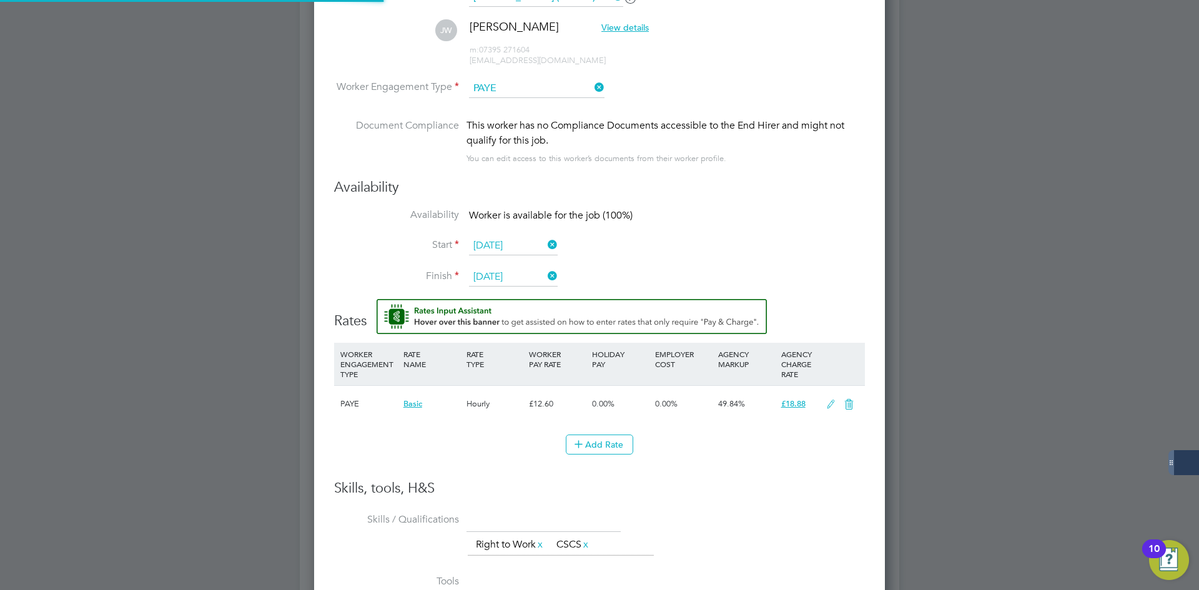
scroll to position [6, 6]
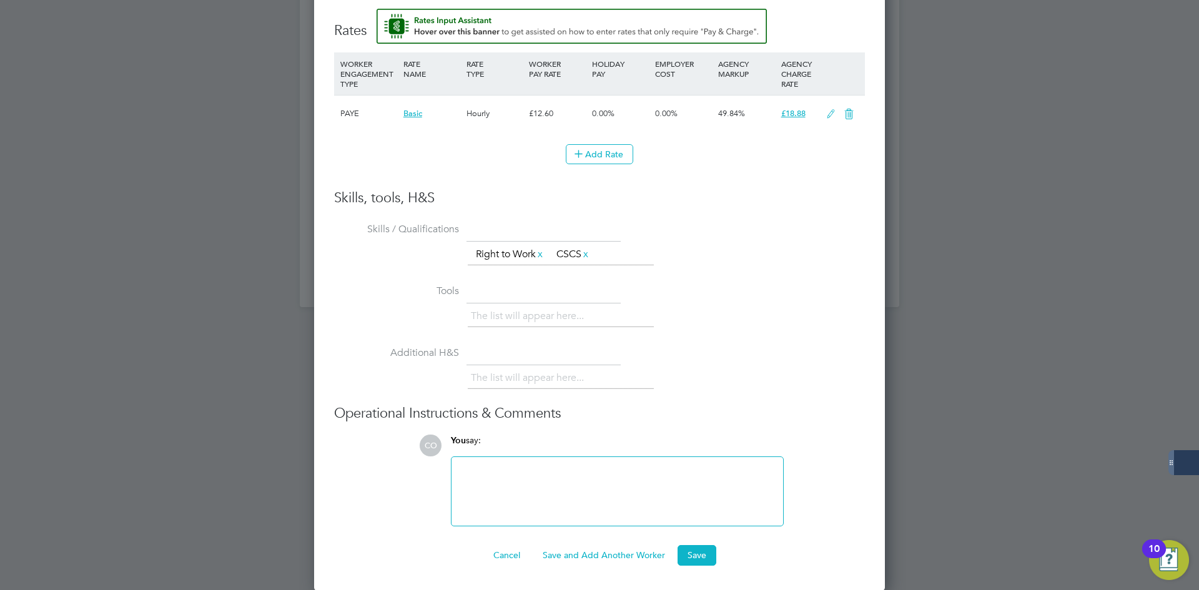
click at [686, 543] on ng-form "Worker Worker [PERSON_NAME] (490810) [PERSON_NAME] [PERSON_NAME] View details m…" at bounding box center [599, 117] width 531 height 898
click at [693, 551] on button "Save" at bounding box center [697, 555] width 39 height 20
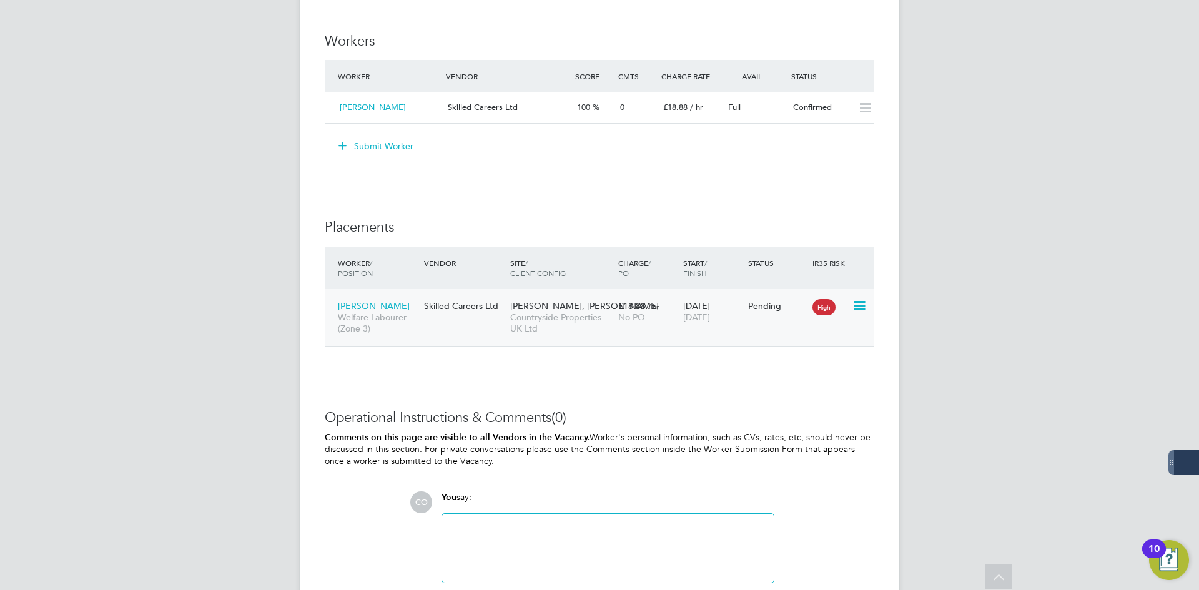
click at [859, 307] on icon at bounding box center [859, 306] width 12 height 15
click at [797, 380] on li "Start" at bounding box center [821, 382] width 89 height 17
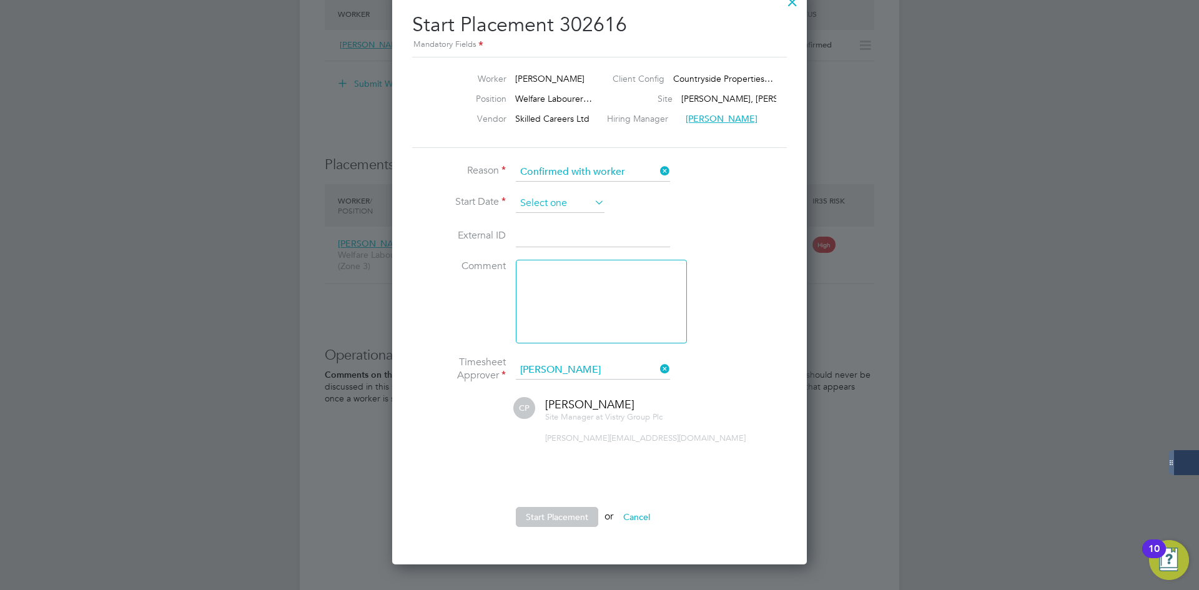
click at [540, 198] on input at bounding box center [560, 203] width 89 height 19
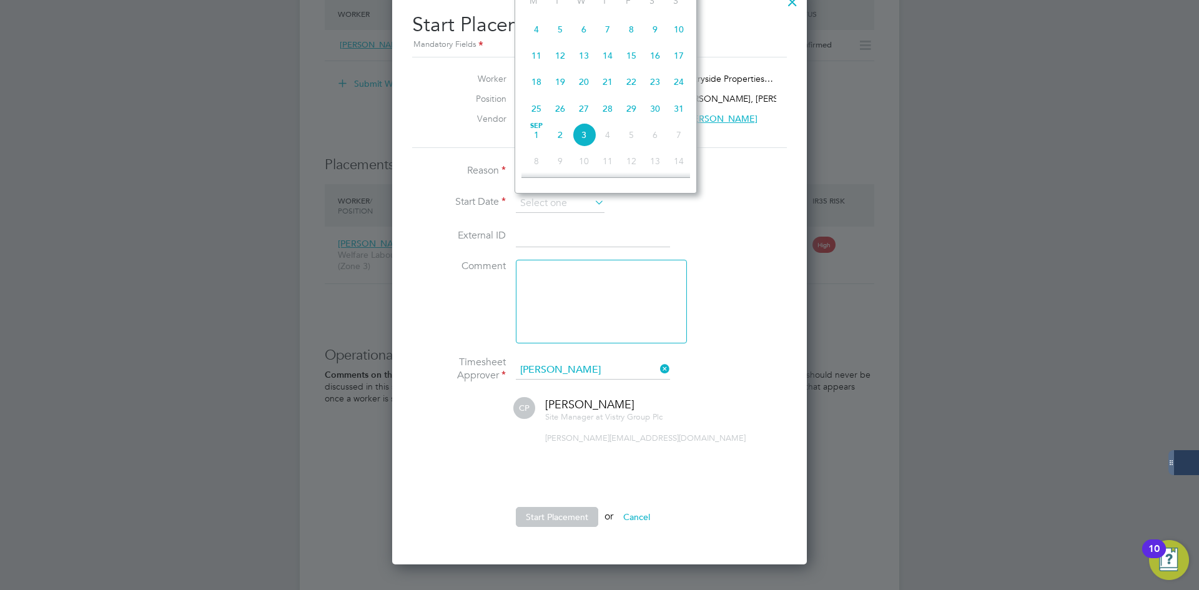
click at [560, 121] on span "26" at bounding box center [560, 109] width 24 height 24
type input "[DATE]"
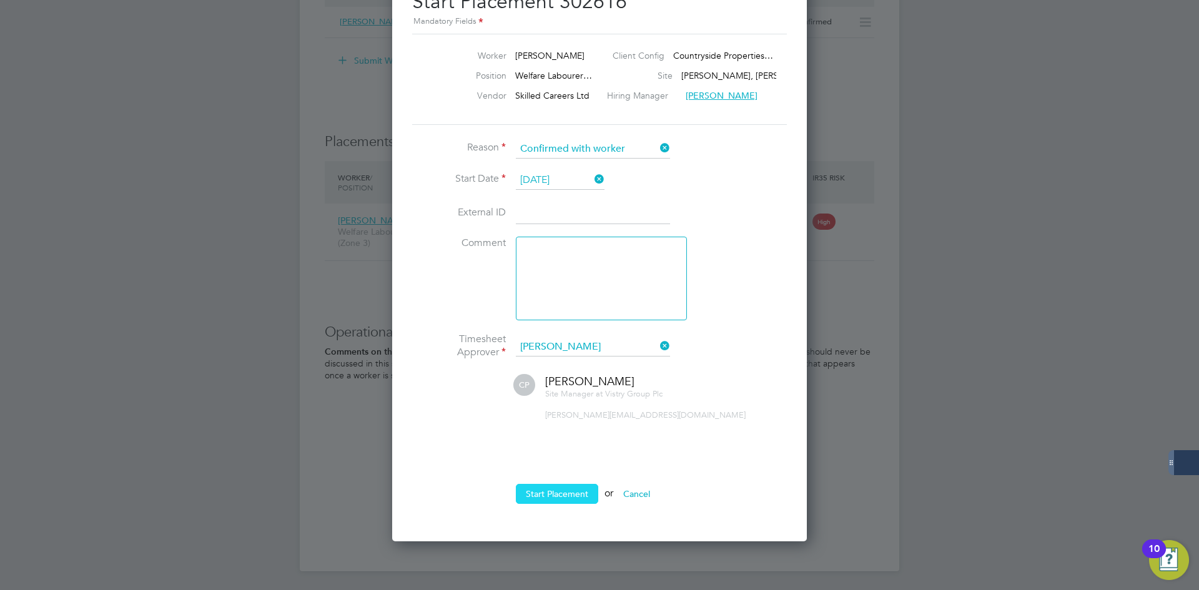
click at [538, 502] on button "Start Placement" at bounding box center [557, 494] width 82 height 20
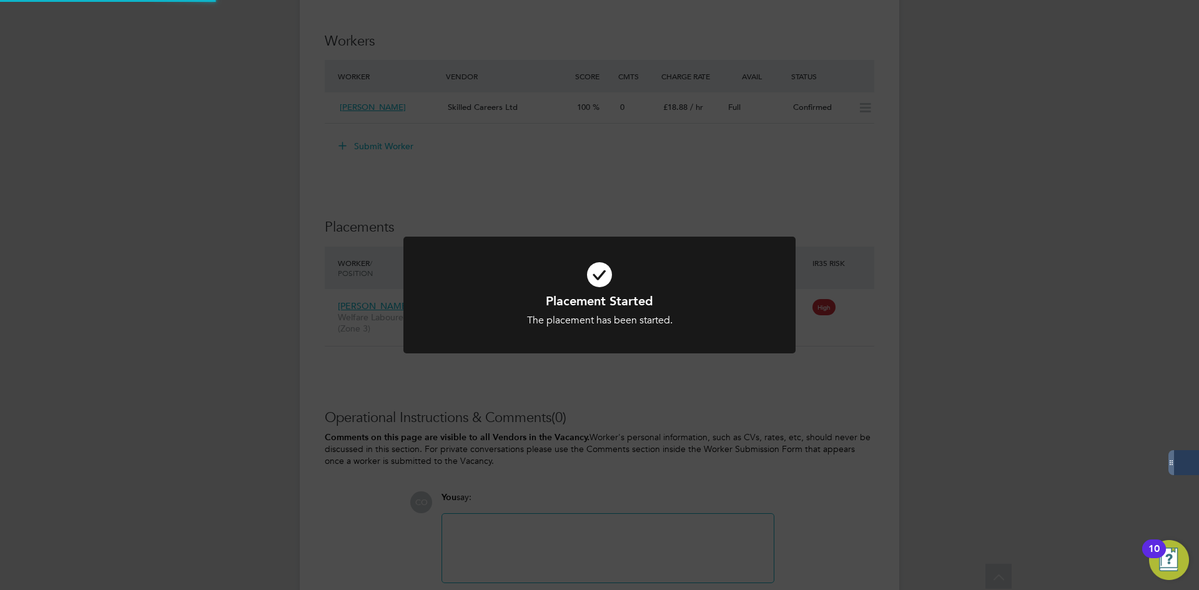
click at [538, 432] on div "Placement Started The placement has been started. Cancel Okay" at bounding box center [599, 295] width 1199 height 590
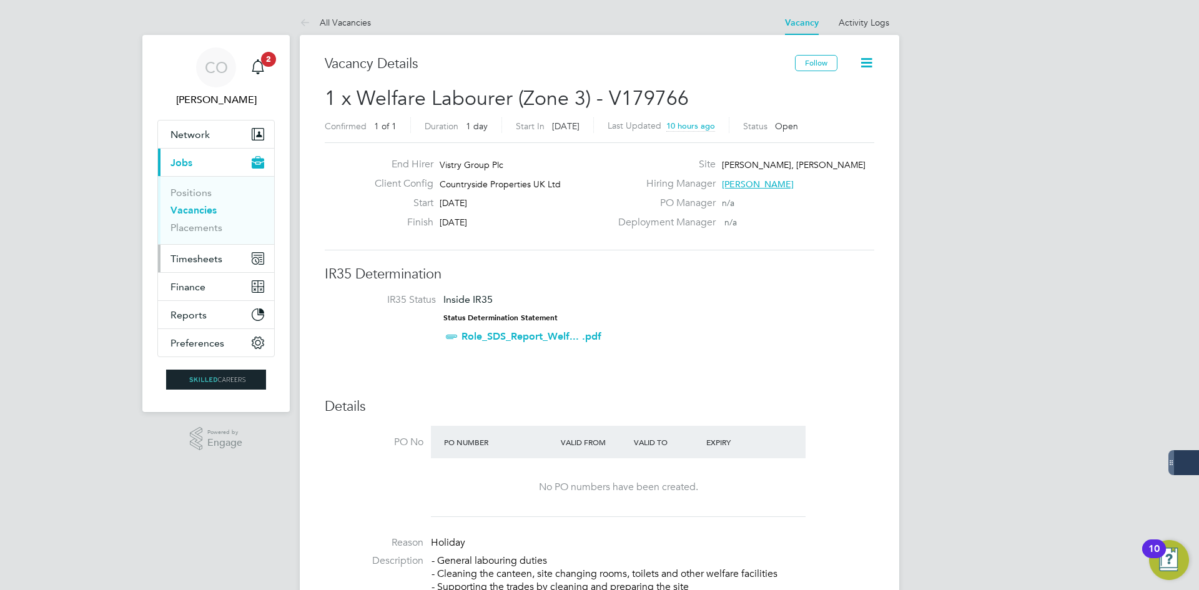
click at [204, 256] on span "Timesheets" at bounding box center [197, 259] width 52 height 12
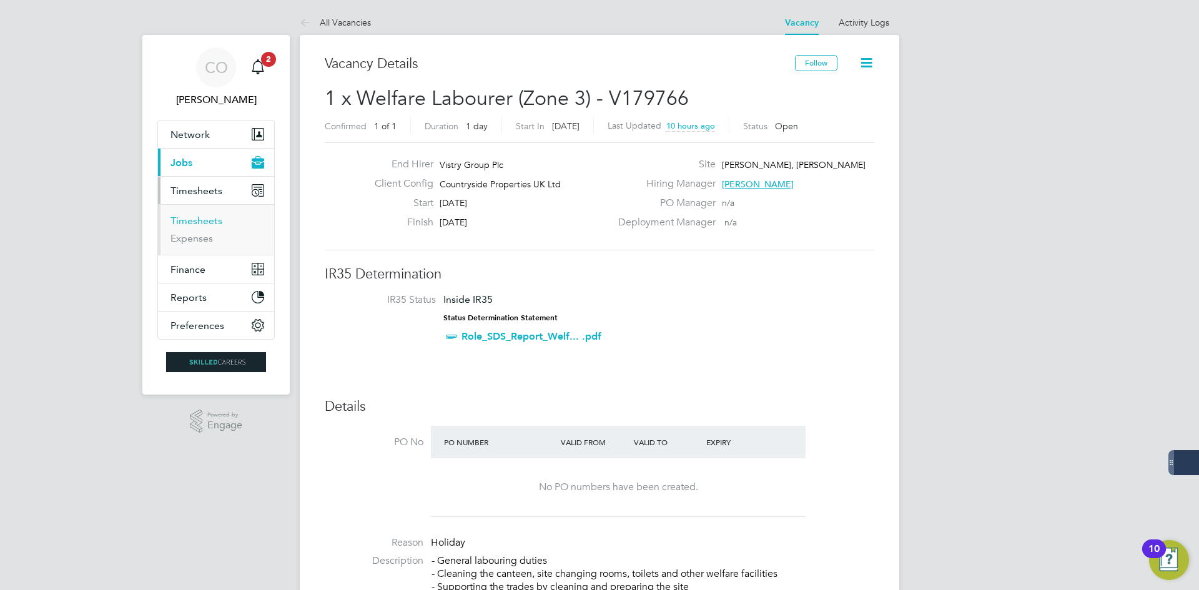
click at [194, 222] on link "Timesheets" at bounding box center [197, 221] width 52 height 12
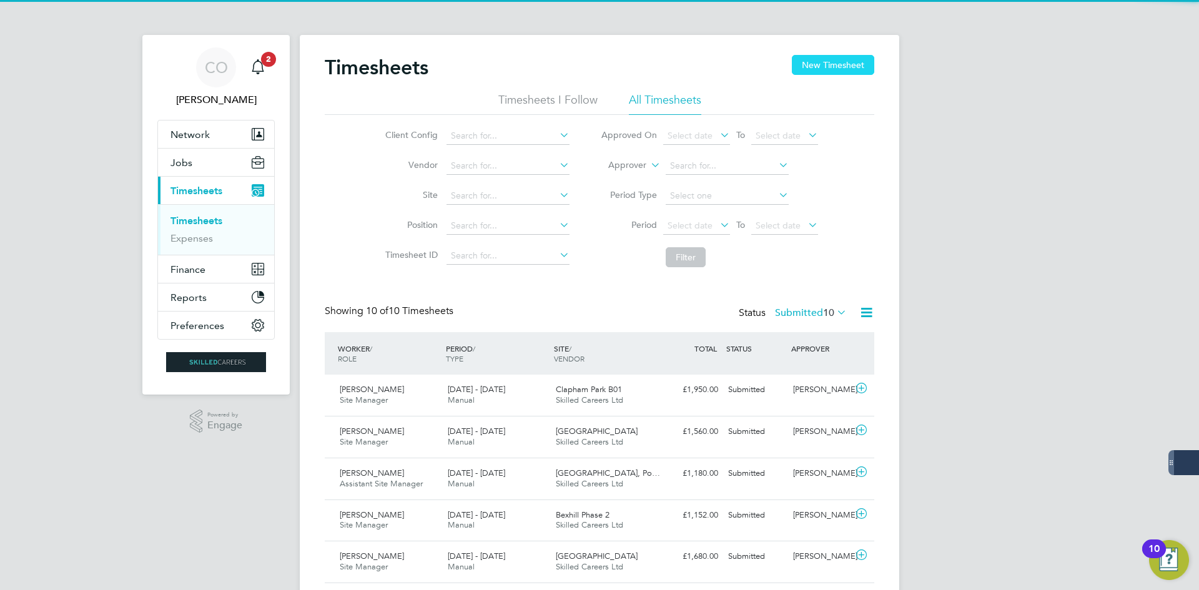
click at [809, 69] on button "New Timesheet" at bounding box center [833, 65] width 82 height 20
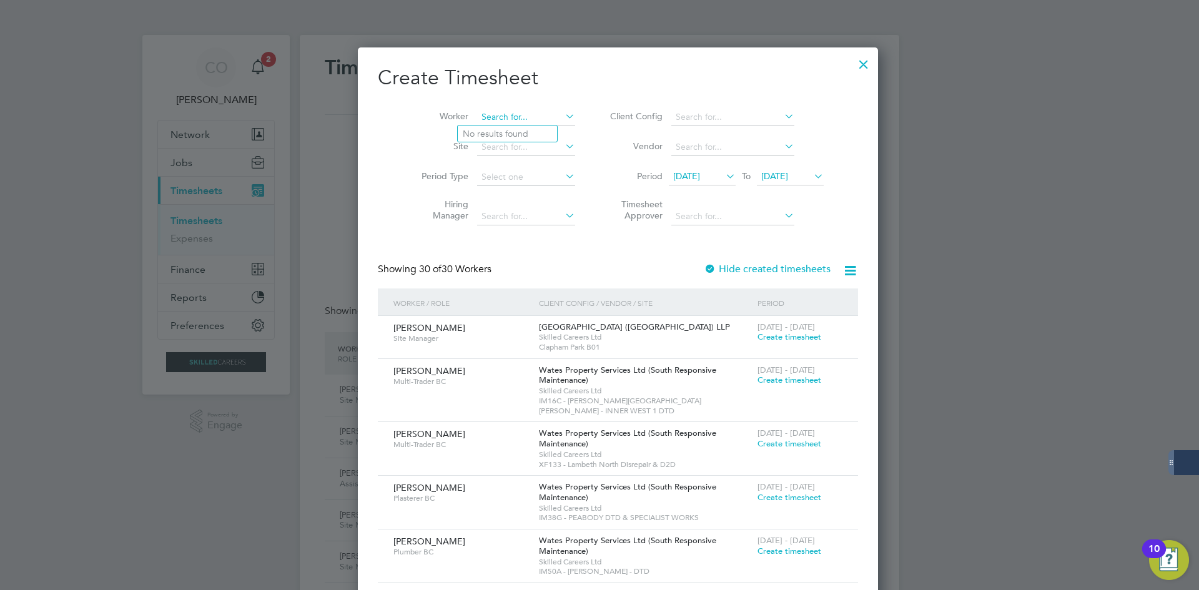
click at [477, 122] on input at bounding box center [526, 117] width 98 height 17
click at [482, 126] on li "[PERSON_NAME]" at bounding box center [510, 134] width 104 height 17
type input "[PERSON_NAME]"
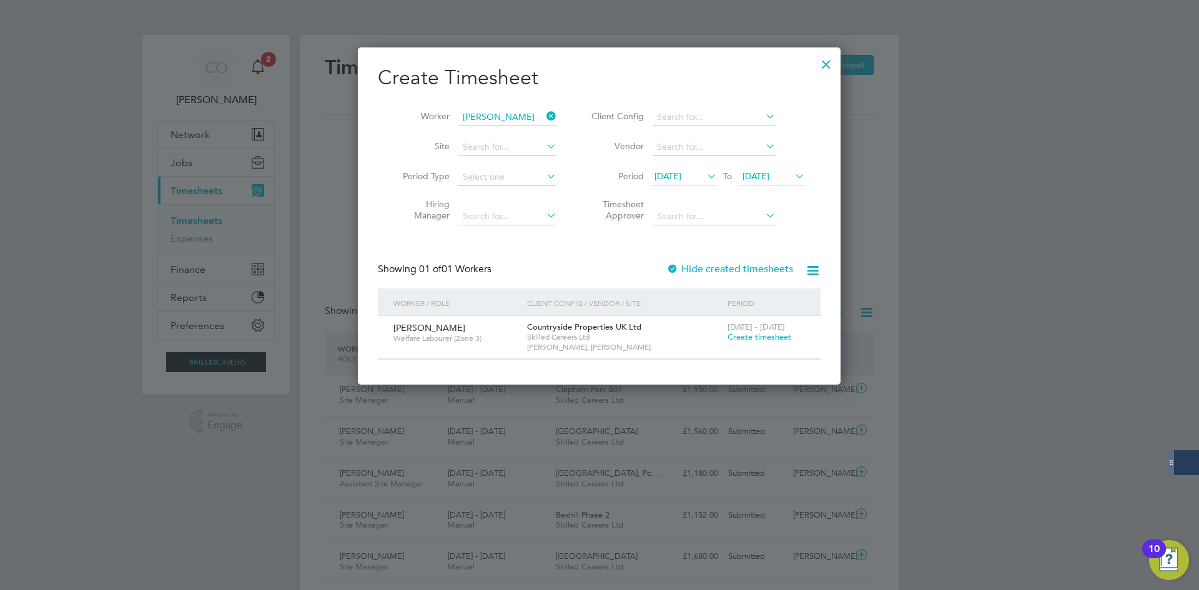
click at [738, 332] on span "Create timesheet" at bounding box center [760, 337] width 64 height 11
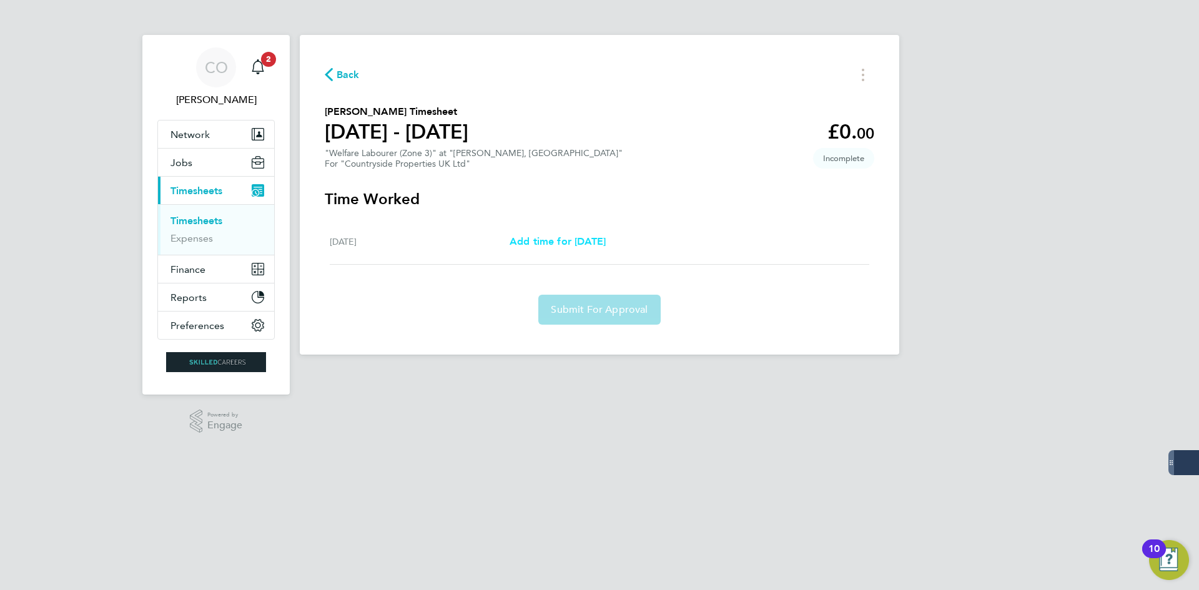
click at [571, 247] on link "Add time for [DATE]" at bounding box center [558, 241] width 96 height 15
select select "30"
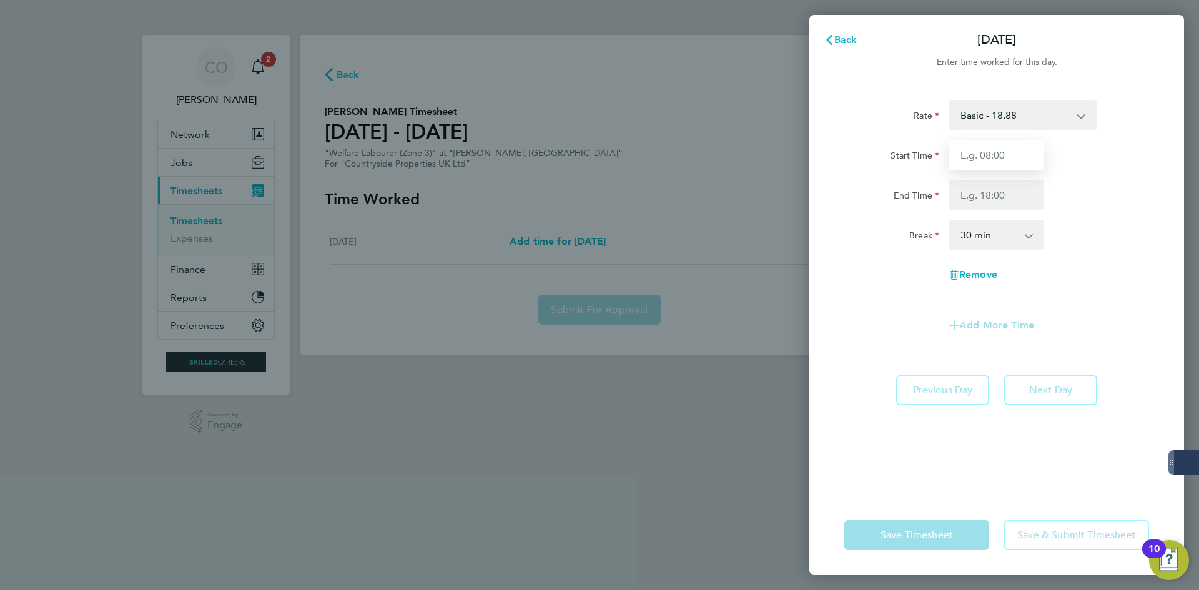
click at [968, 160] on input "Start Time" at bounding box center [996, 155] width 95 height 30
type input "10:00"
drag, startPoint x: 977, startPoint y: 195, endPoint x: 981, endPoint y: 205, distance: 10.9
click at [977, 195] on input "End Time" at bounding box center [996, 195] width 95 height 30
type input "14:00"
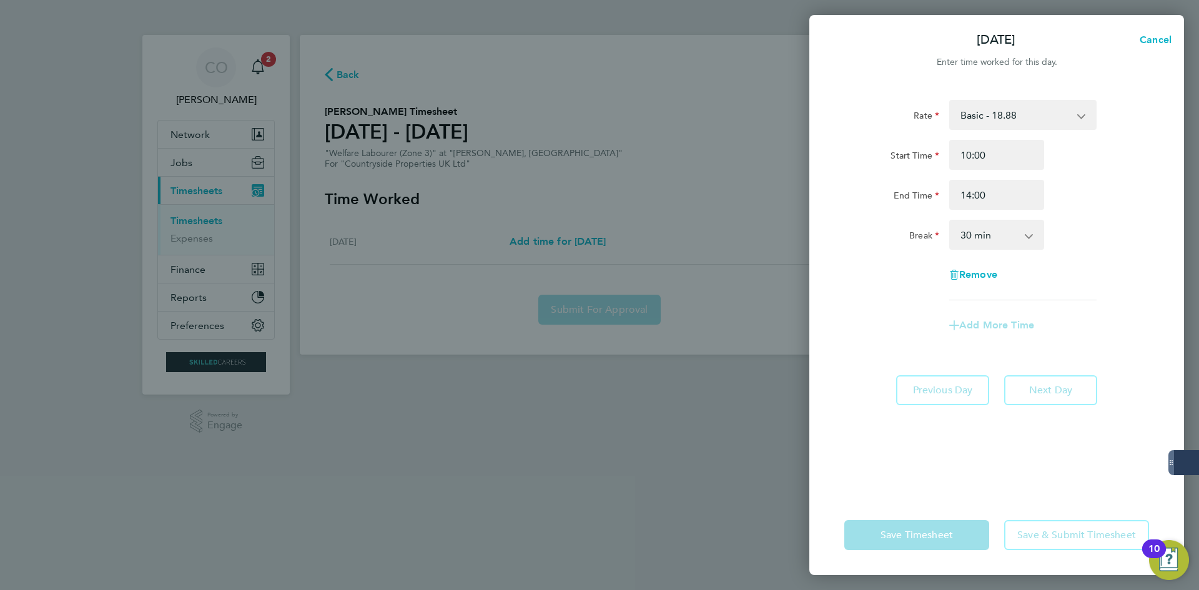
click at [981, 245] on select "0 min 15 min 30 min 45 min 60 min 75 min 90 min" at bounding box center [989, 234] width 77 height 27
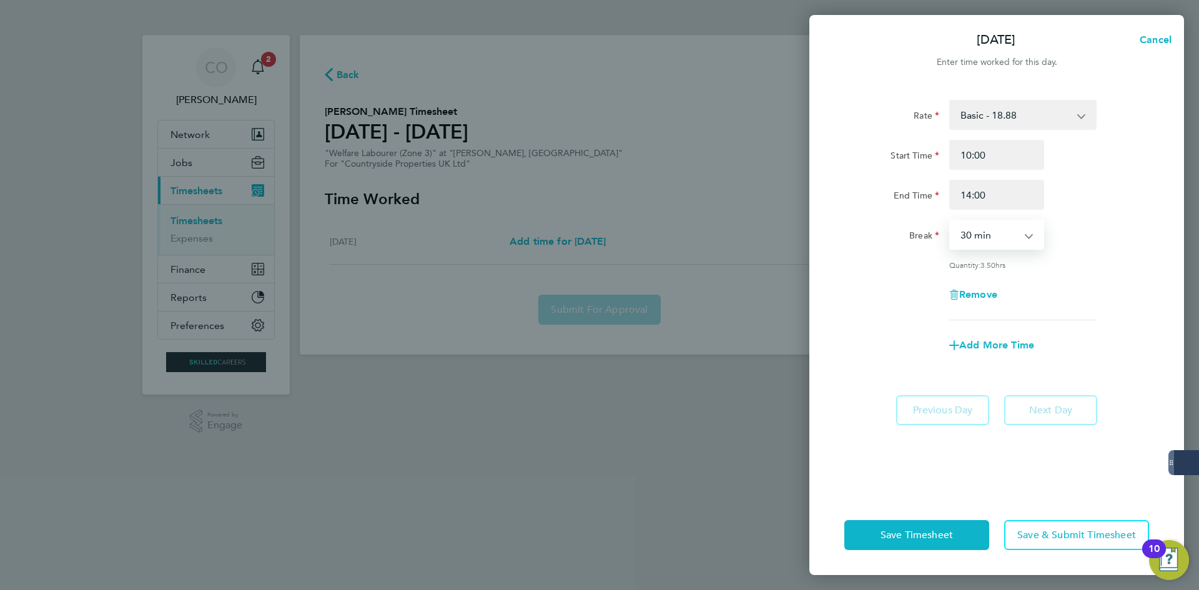
select select "0"
click at [951, 221] on select "0 min 15 min 30 min 45 min 60 min 75 min 90 min" at bounding box center [989, 234] width 77 height 27
click at [919, 528] on button "Save Timesheet" at bounding box center [917, 535] width 145 height 30
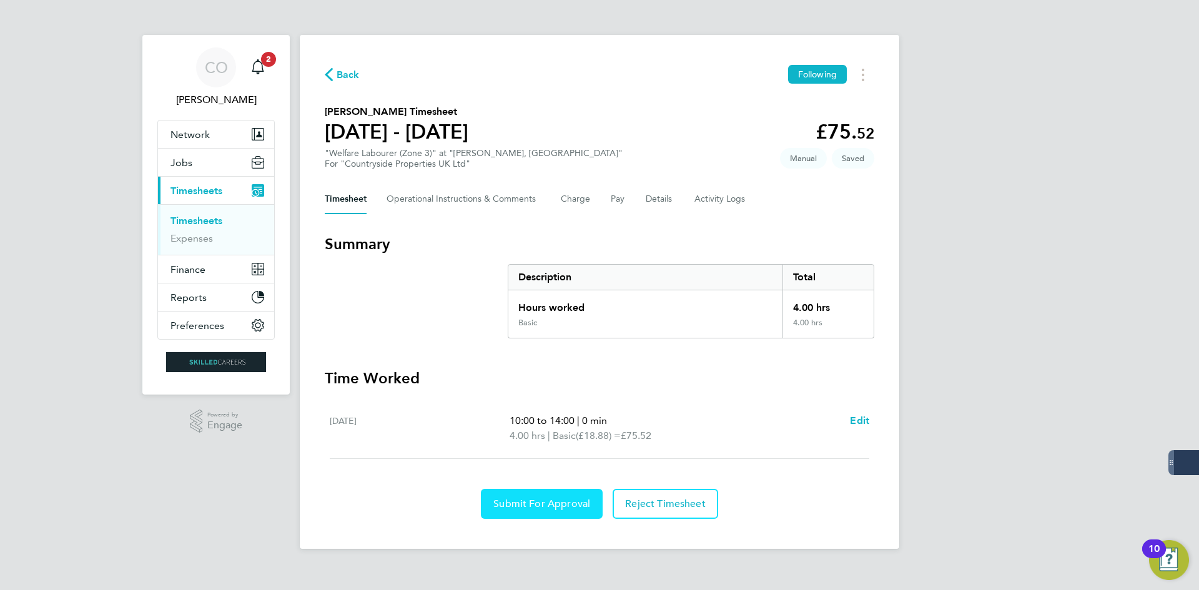
click at [554, 510] on span "Submit For Approval" at bounding box center [541, 504] width 97 height 12
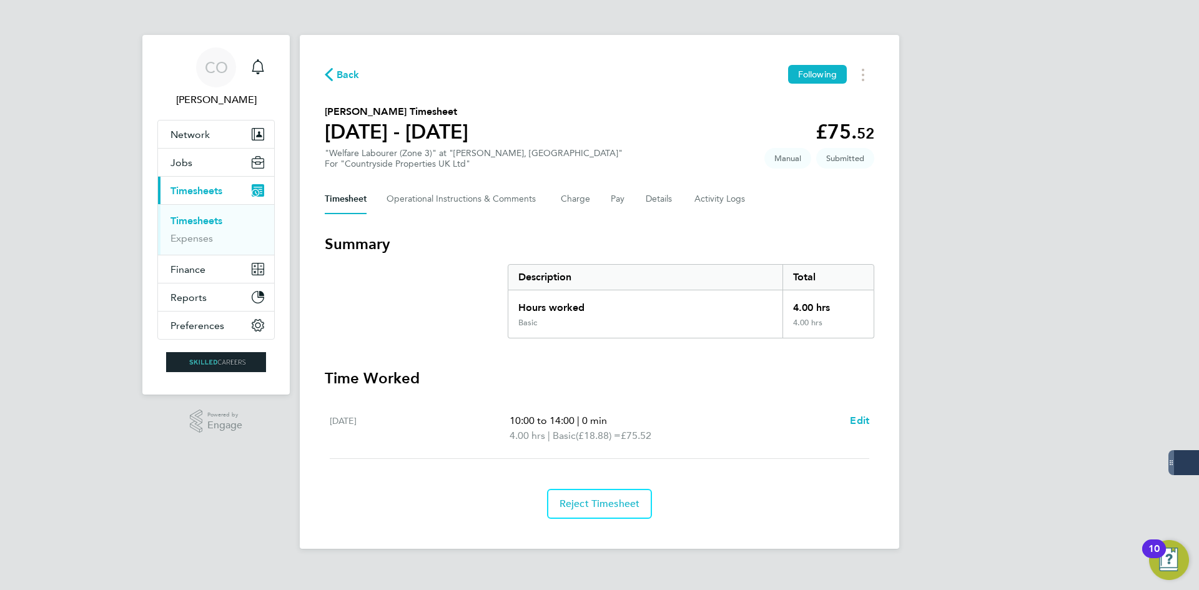
click at [355, 77] on span "Back" at bounding box center [348, 74] width 23 height 15
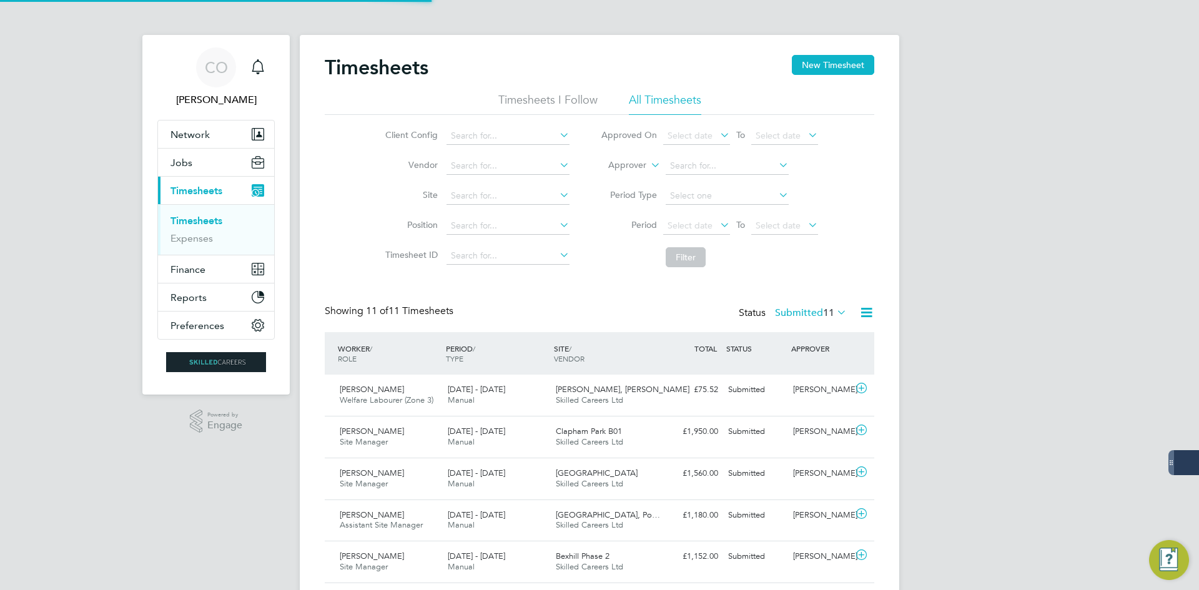
scroll to position [32, 109]
click at [846, 64] on button "New Timesheet" at bounding box center [833, 65] width 82 height 20
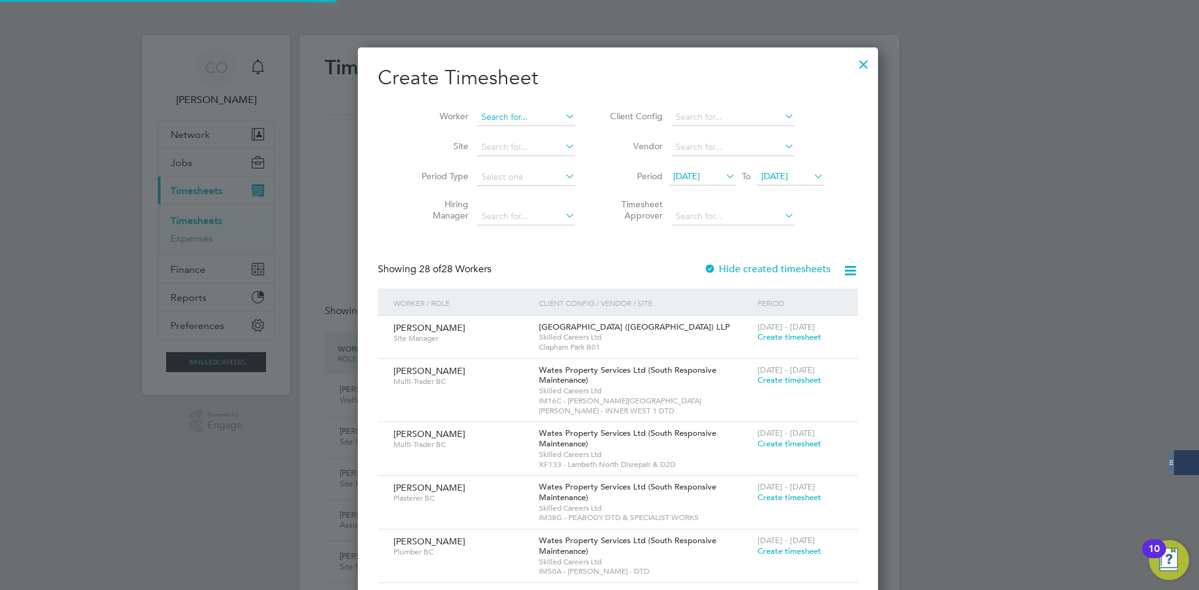
click at [477, 113] on input at bounding box center [526, 117] width 98 height 17
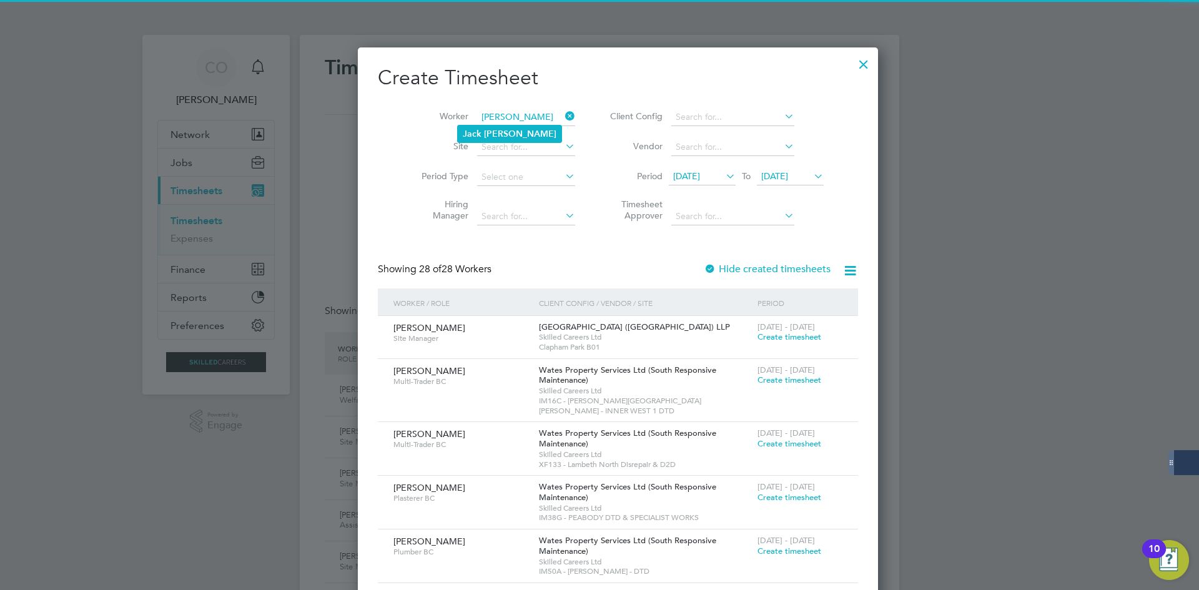
click at [485, 141] on li "[PERSON_NAME]" at bounding box center [510, 134] width 104 height 17
type input "[PERSON_NAME]"
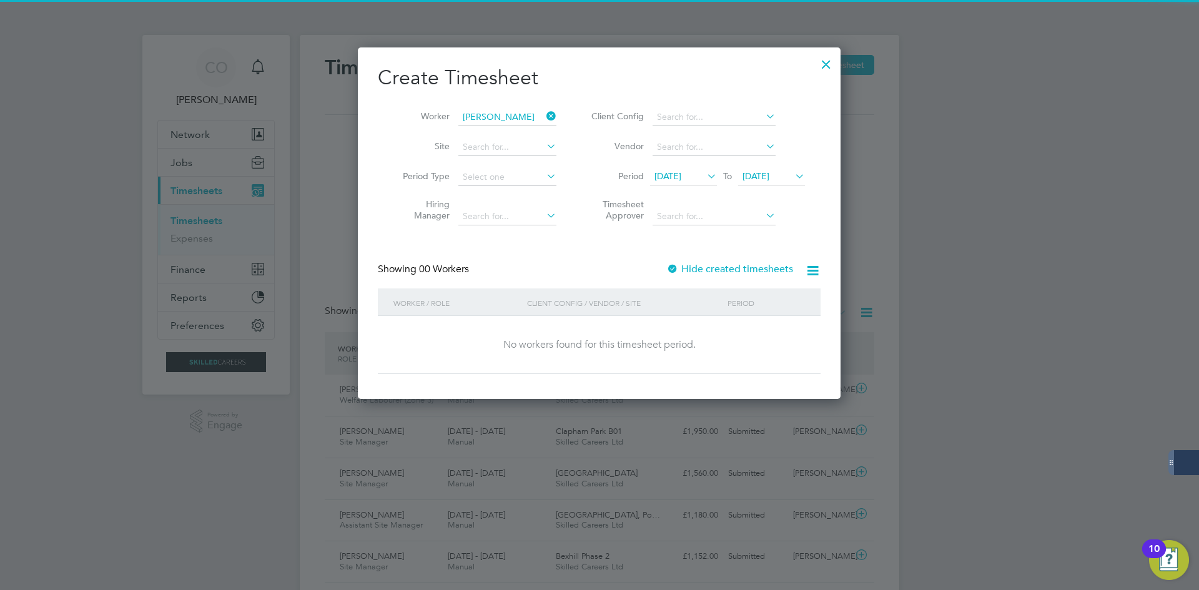
click at [711, 274] on label "Hide created timesheets" at bounding box center [729, 269] width 127 height 12
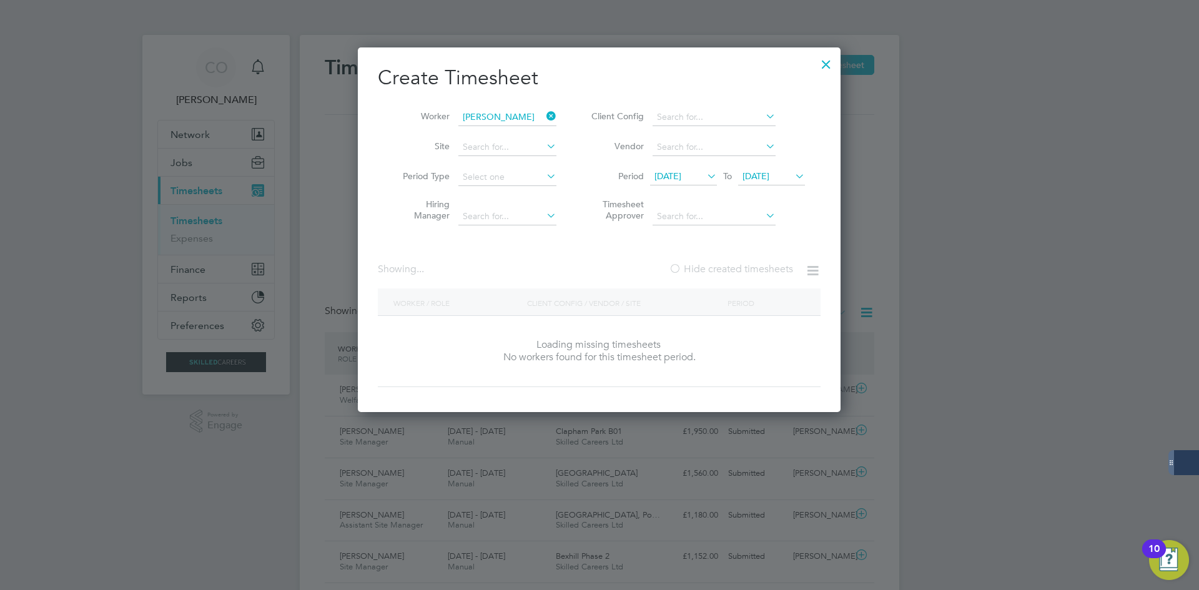
click at [711, 274] on label "Hide created timesheets" at bounding box center [731, 269] width 124 height 12
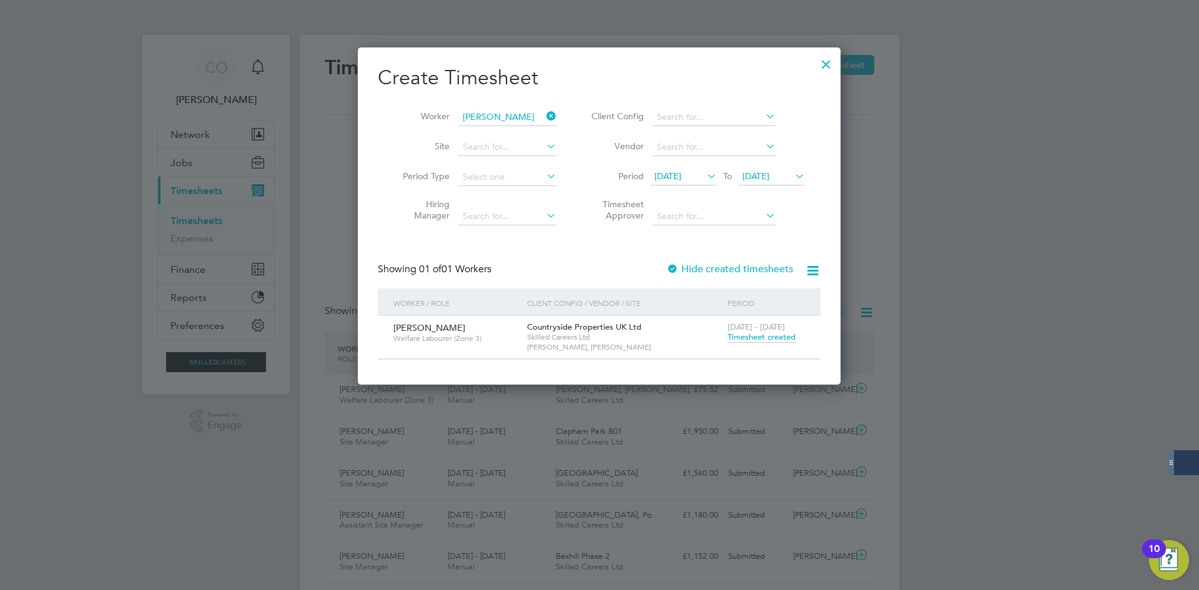
click at [750, 341] on span "Timesheet created" at bounding box center [762, 337] width 68 height 11
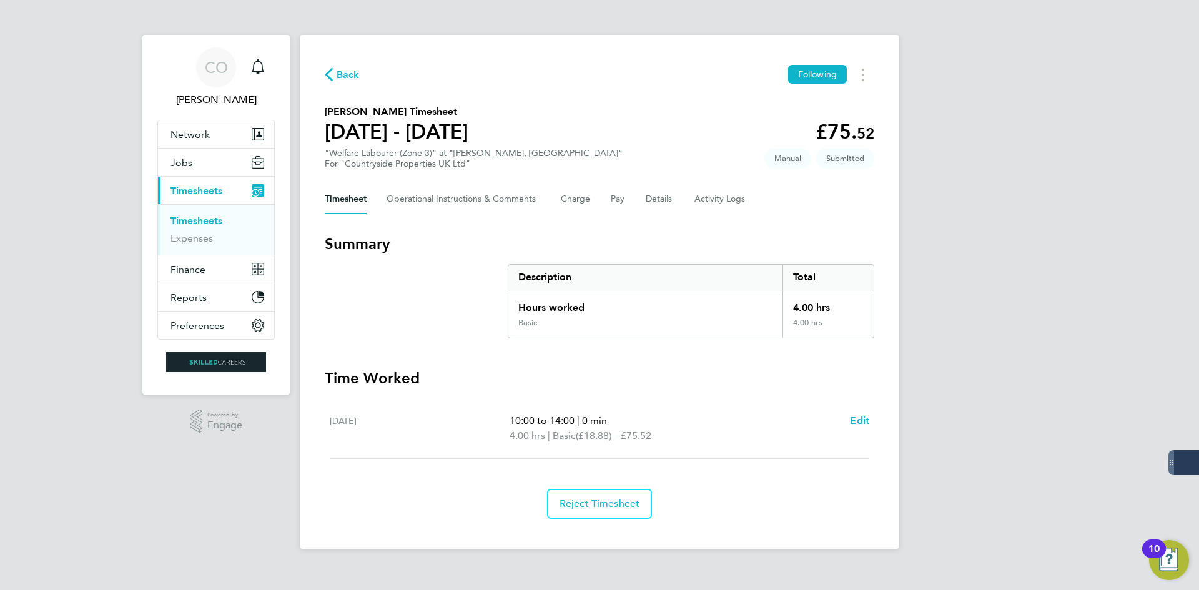
click at [353, 73] on span "Back" at bounding box center [348, 74] width 23 height 15
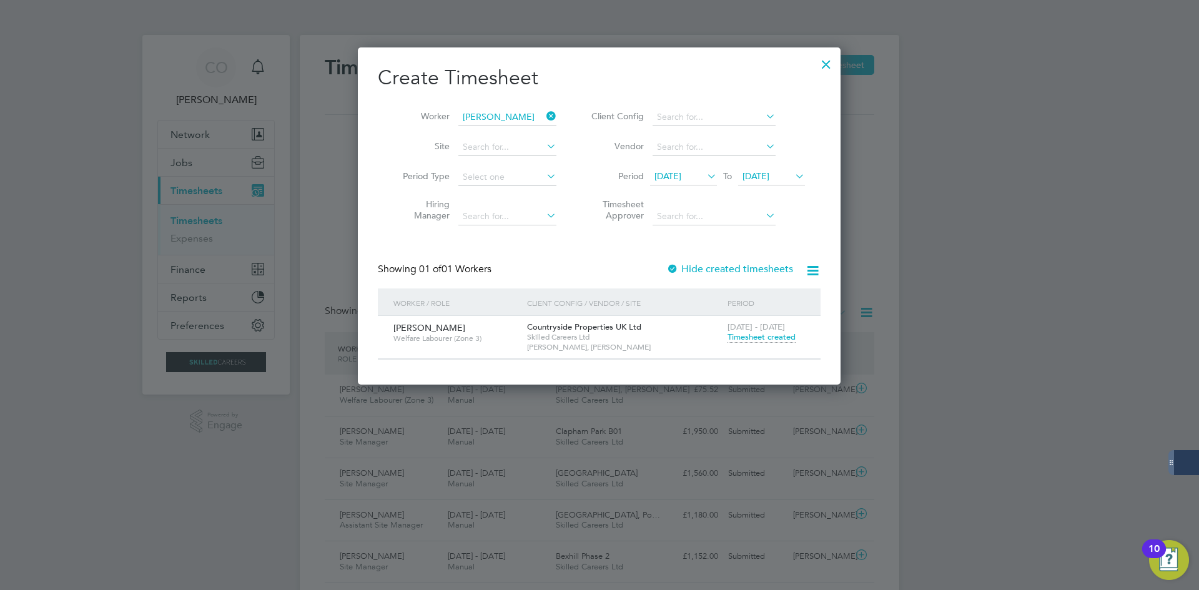
click at [827, 66] on div at bounding box center [826, 61] width 22 height 22
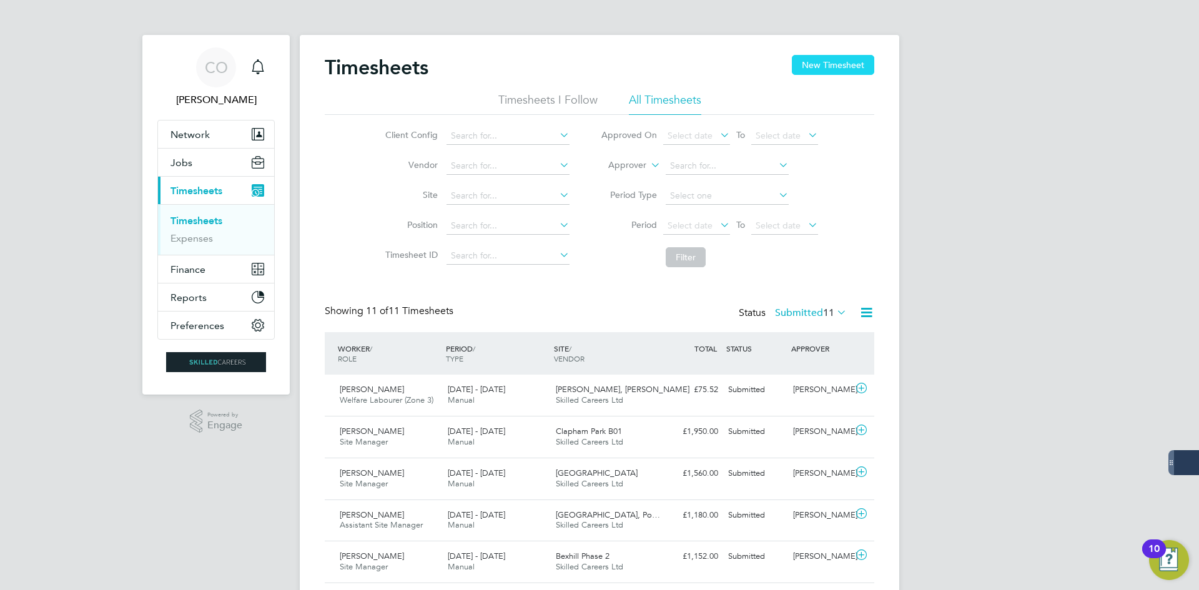
click at [816, 67] on button "New Timesheet" at bounding box center [833, 65] width 82 height 20
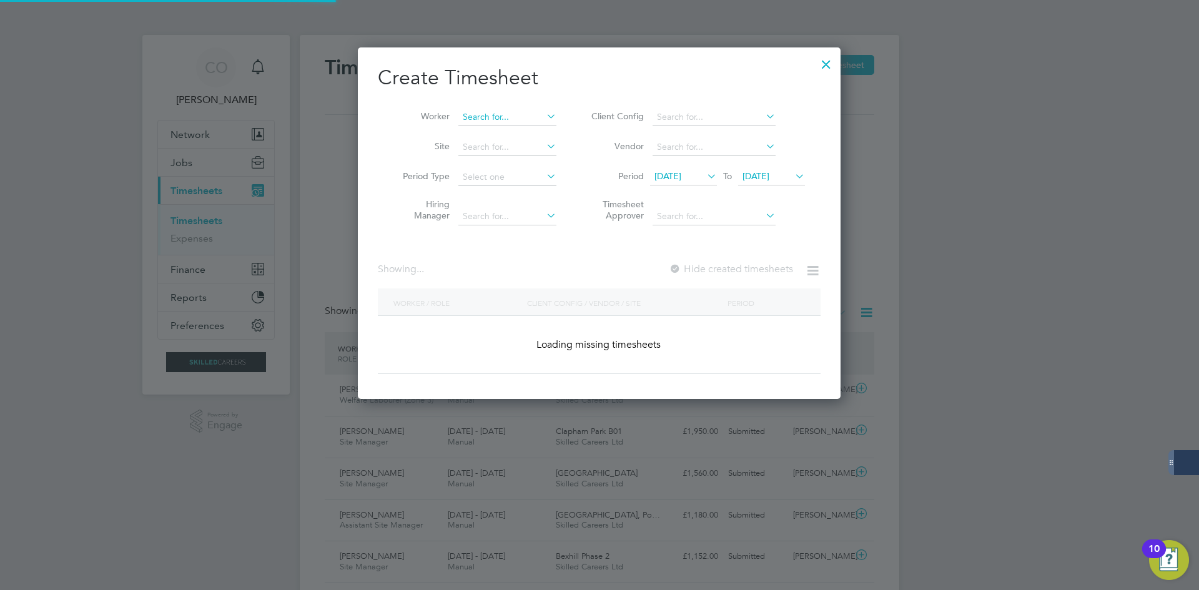
scroll to position [352, 483]
click at [500, 117] on input at bounding box center [507, 117] width 98 height 17
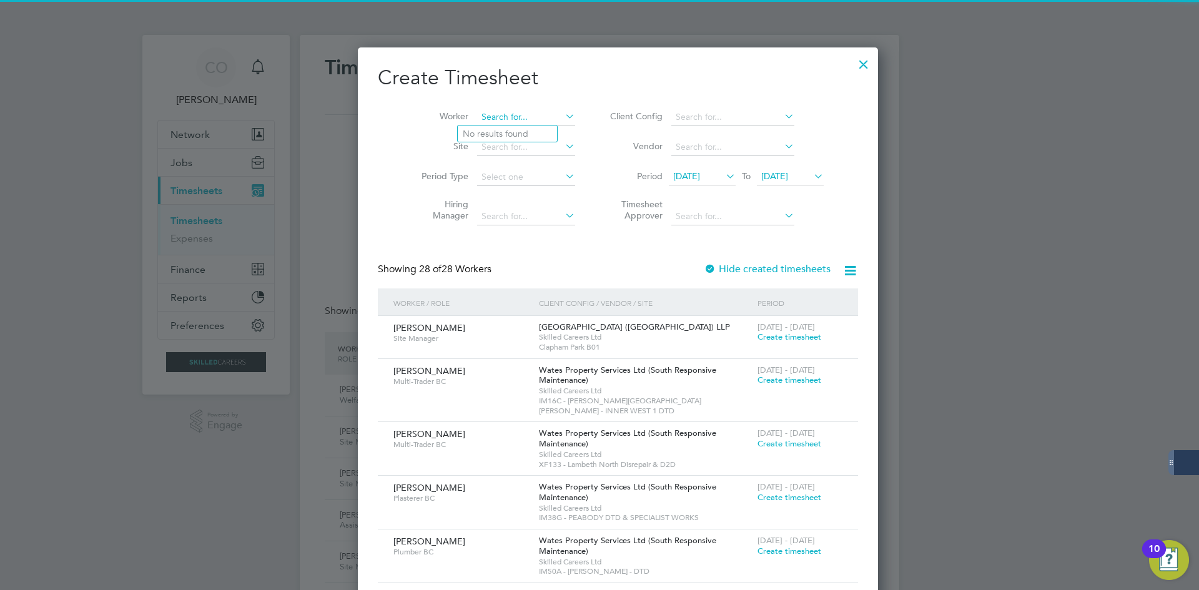
scroll to position [2033, 483]
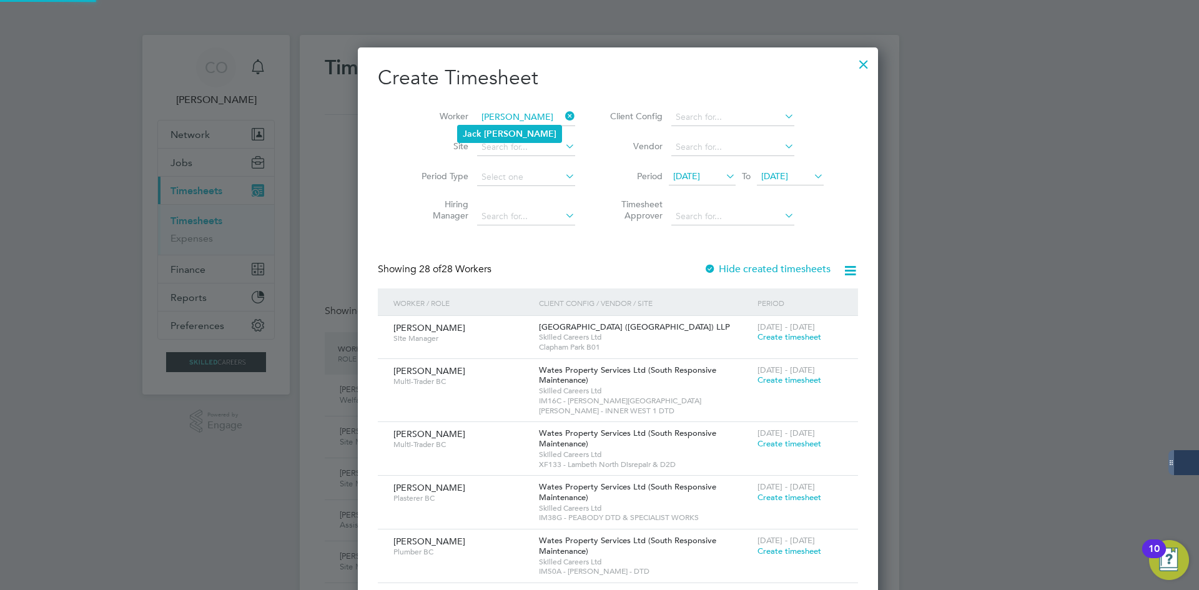
click at [509, 131] on li "[PERSON_NAME]" at bounding box center [510, 134] width 104 height 17
type input "[PERSON_NAME]"
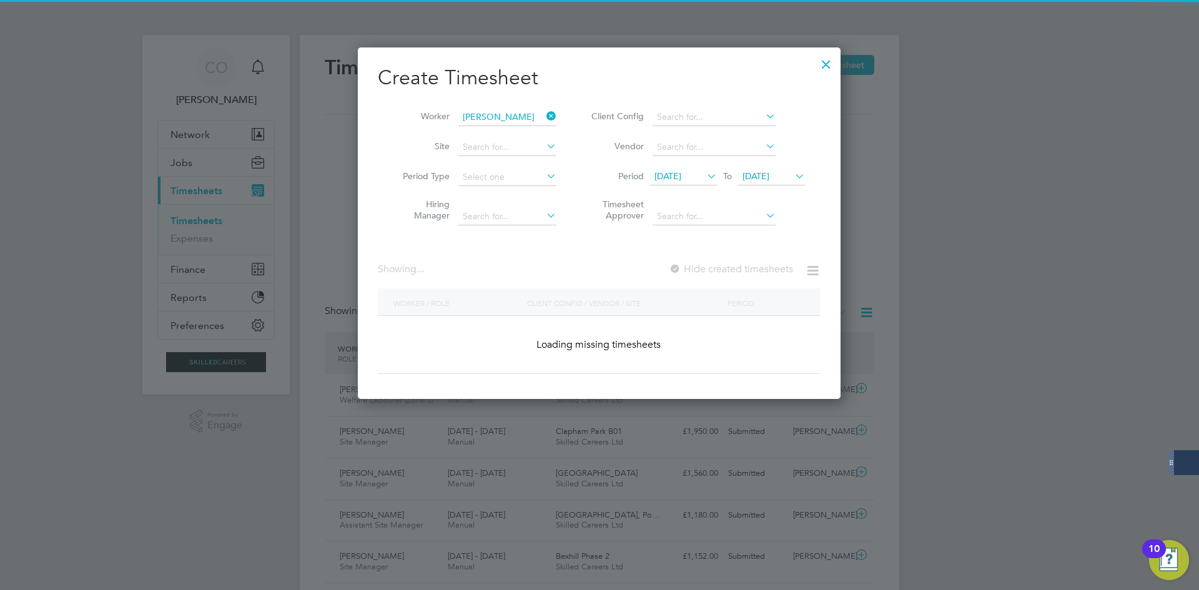
scroll to position [352, 483]
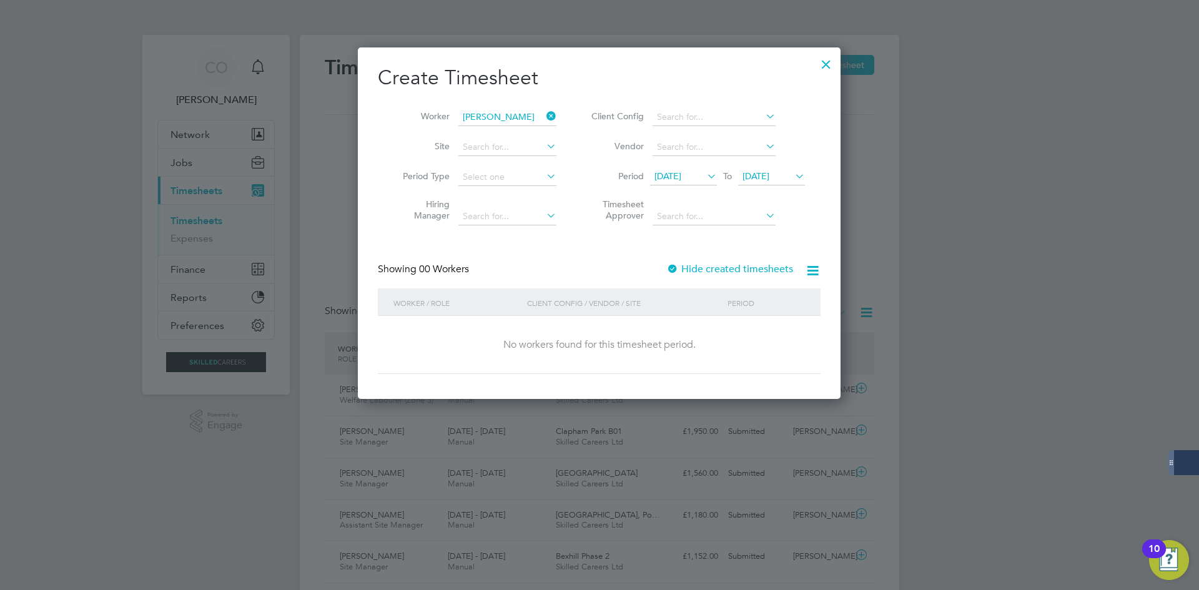
click at [733, 275] on div "Hide created timesheets" at bounding box center [730, 269] width 129 height 13
click at [730, 270] on label "Hide created timesheets" at bounding box center [729, 269] width 127 height 12
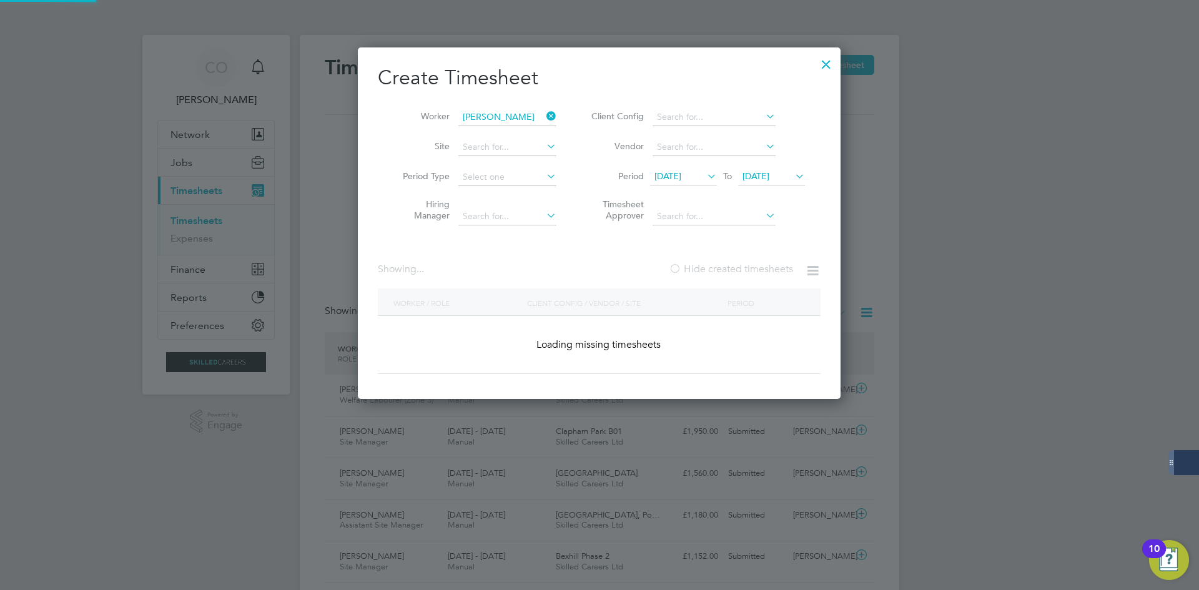
click at [730, 270] on label "Hide created timesheets" at bounding box center [731, 269] width 124 height 12
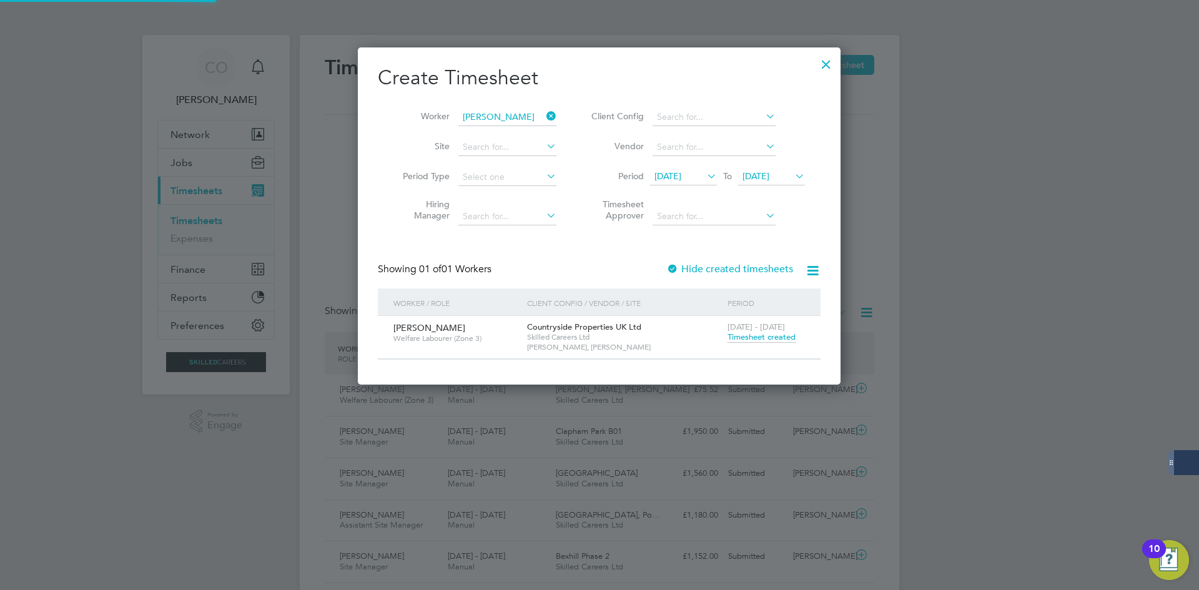
scroll to position [337, 483]
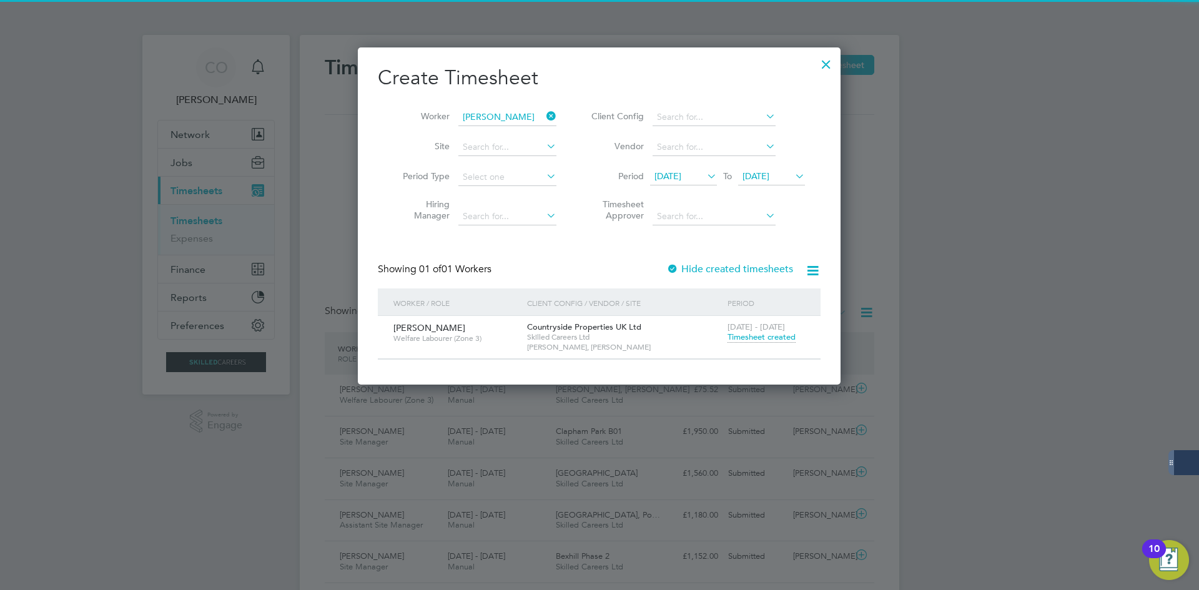
click at [746, 334] on span "Timesheet created" at bounding box center [762, 337] width 68 height 11
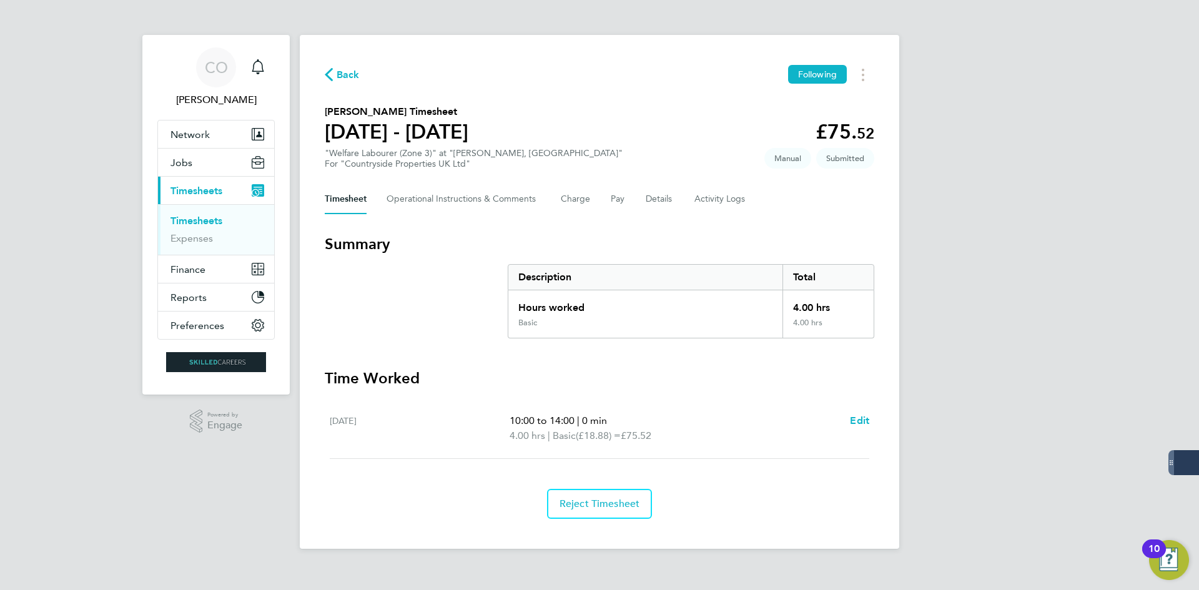
click at [328, 79] on icon "button" at bounding box center [329, 74] width 8 height 13
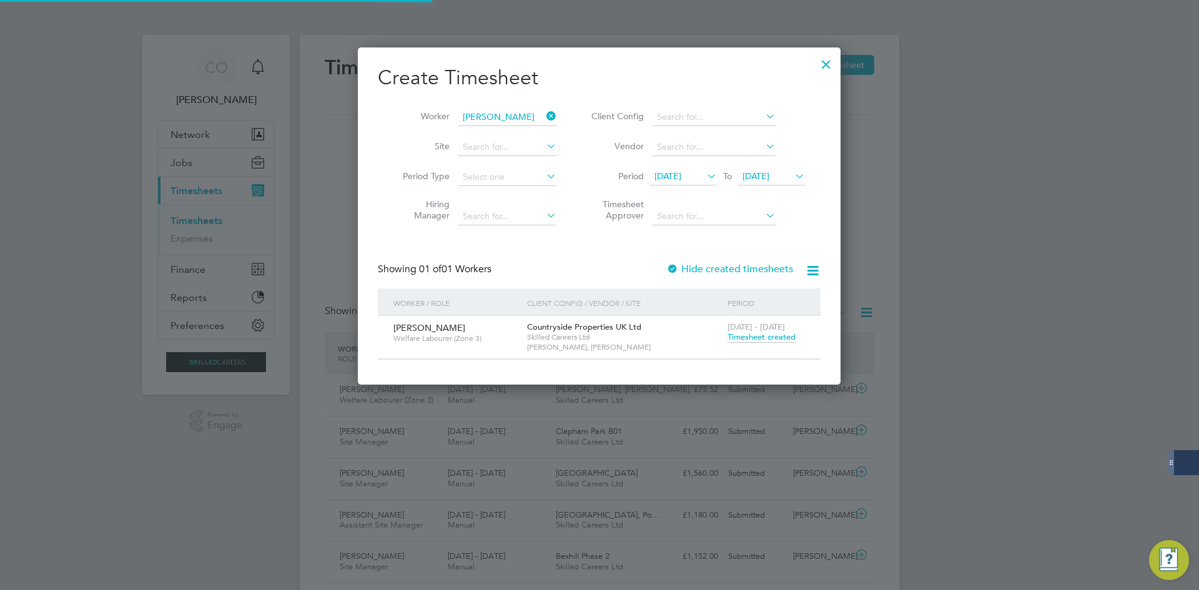
scroll to position [32, 109]
click at [746, 335] on span "Timesheet created" at bounding box center [762, 337] width 68 height 11
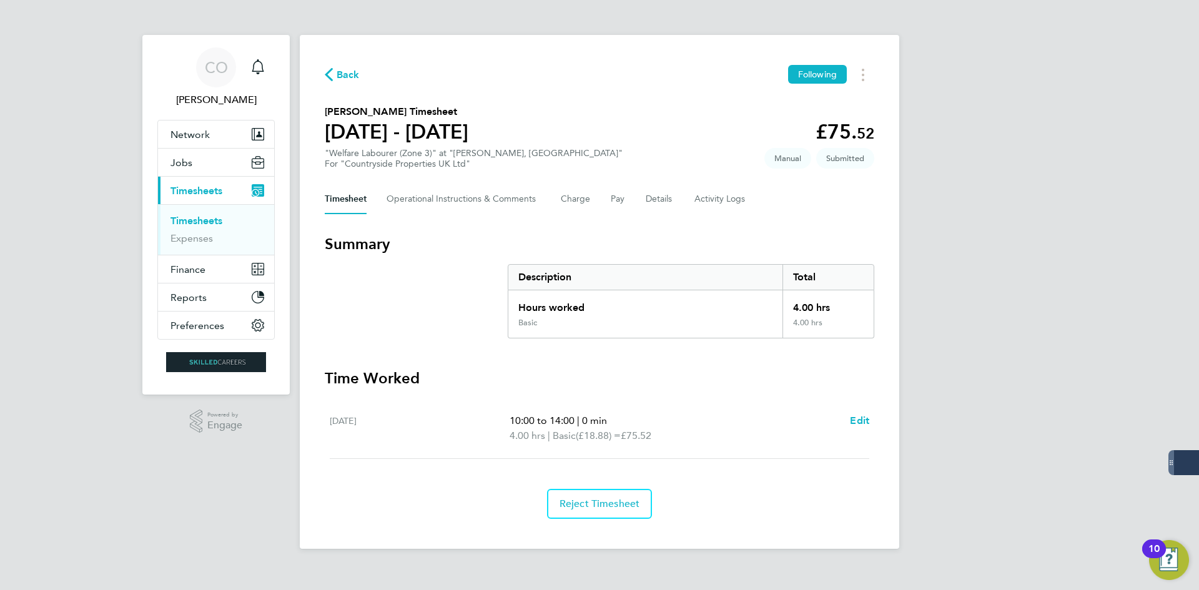
drag, startPoint x: 340, startPoint y: 65, endPoint x: 353, endPoint y: 69, distance: 13.6
click at [343, 67] on div "Back Following" at bounding box center [600, 74] width 550 height 19
